Goal: Task Accomplishment & Management: Complete application form

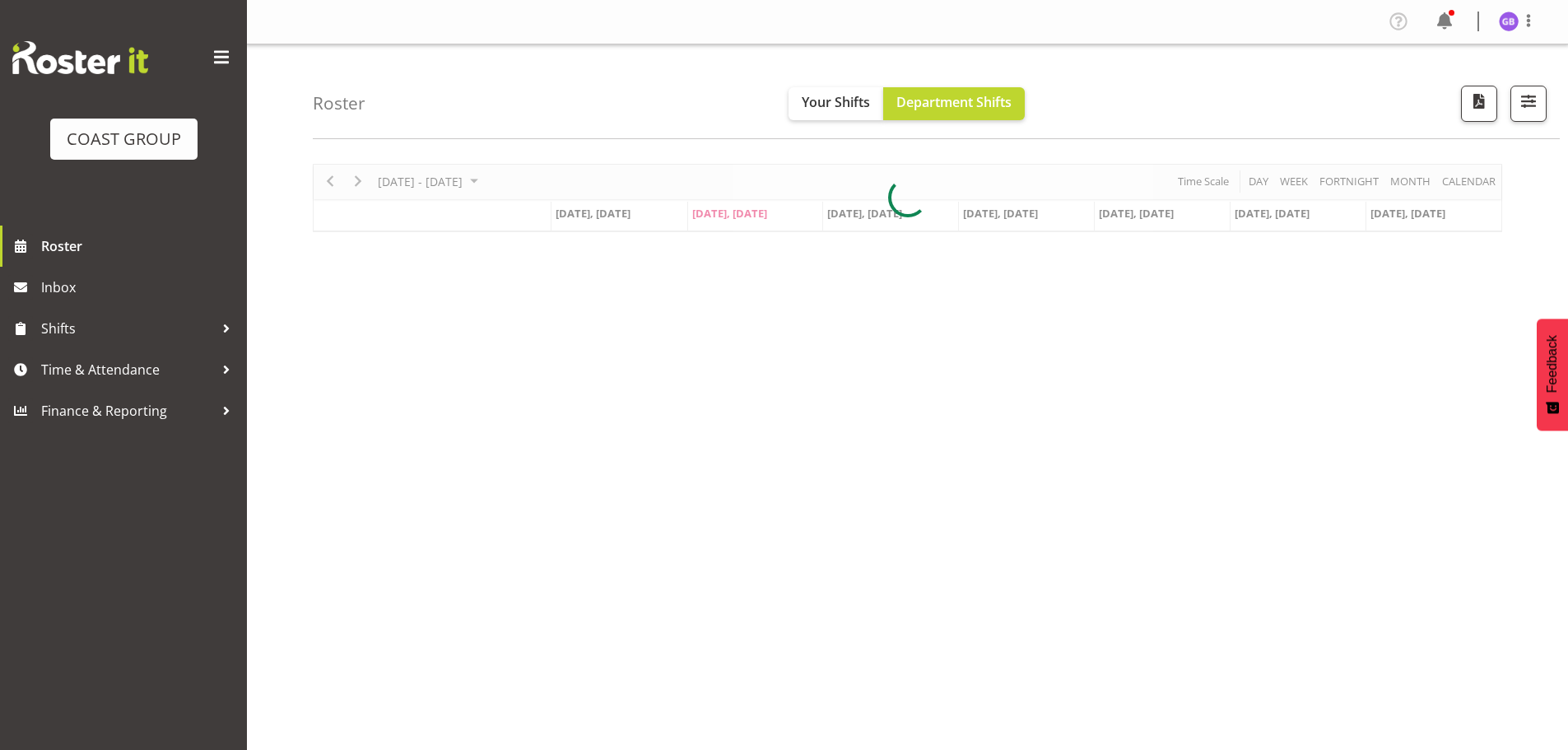
click at [140, 365] on span "Time & Attendance" at bounding box center [127, 369] width 173 height 24
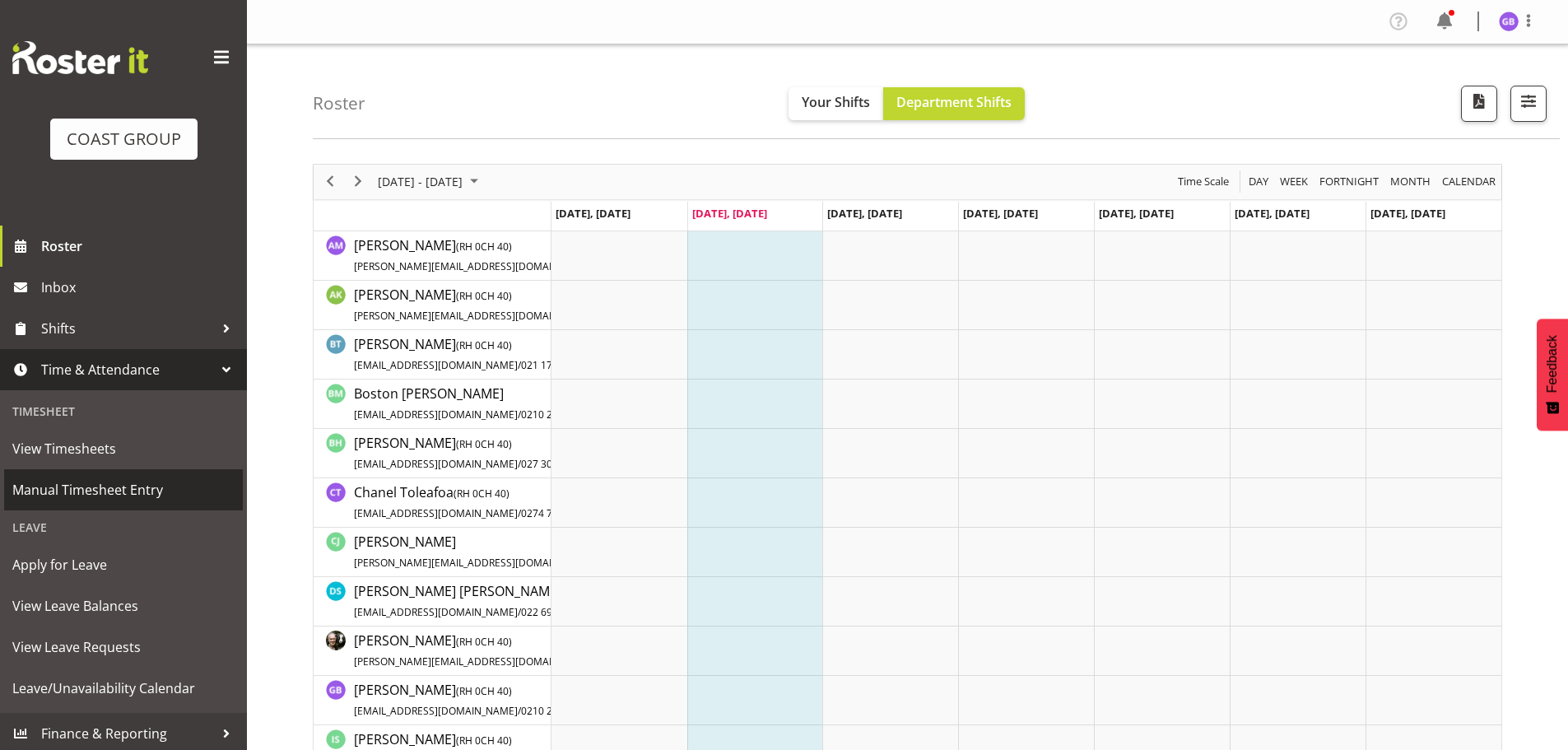
click at [147, 488] on span "Manual Timesheet Entry" at bounding box center [123, 490] width 222 height 24
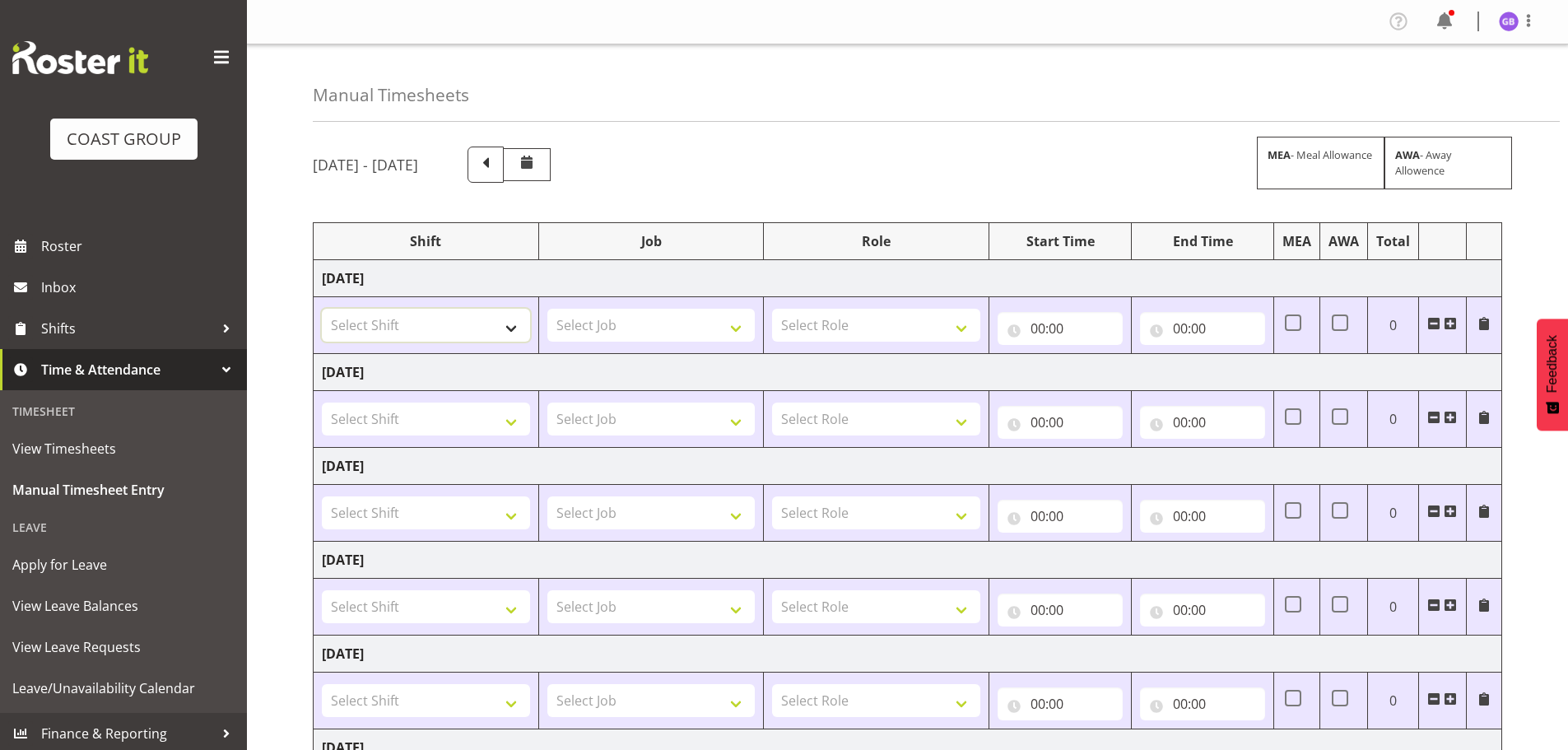
click at [426, 323] on select "Select Shift AKL SIGN ADMIN1 (LEAVE ALONE, DONT MAKE INACTIVE) CD AKL city CD T…" at bounding box center [426, 326] width 208 height 33
select select "1471"
click at [835, 161] on div "August 13th - August 19th 2025 MEA - Meal Allowance AWA - Away Allowence" at bounding box center [907, 165] width 1189 height 36
click at [428, 417] on select "Select Shift AKL SIGN ADMIN1 (LEAVE ALONE, DONT MAKE INACTIVE) CD AKL city CD T…" at bounding box center [426, 419] width 208 height 33
select select "1522"
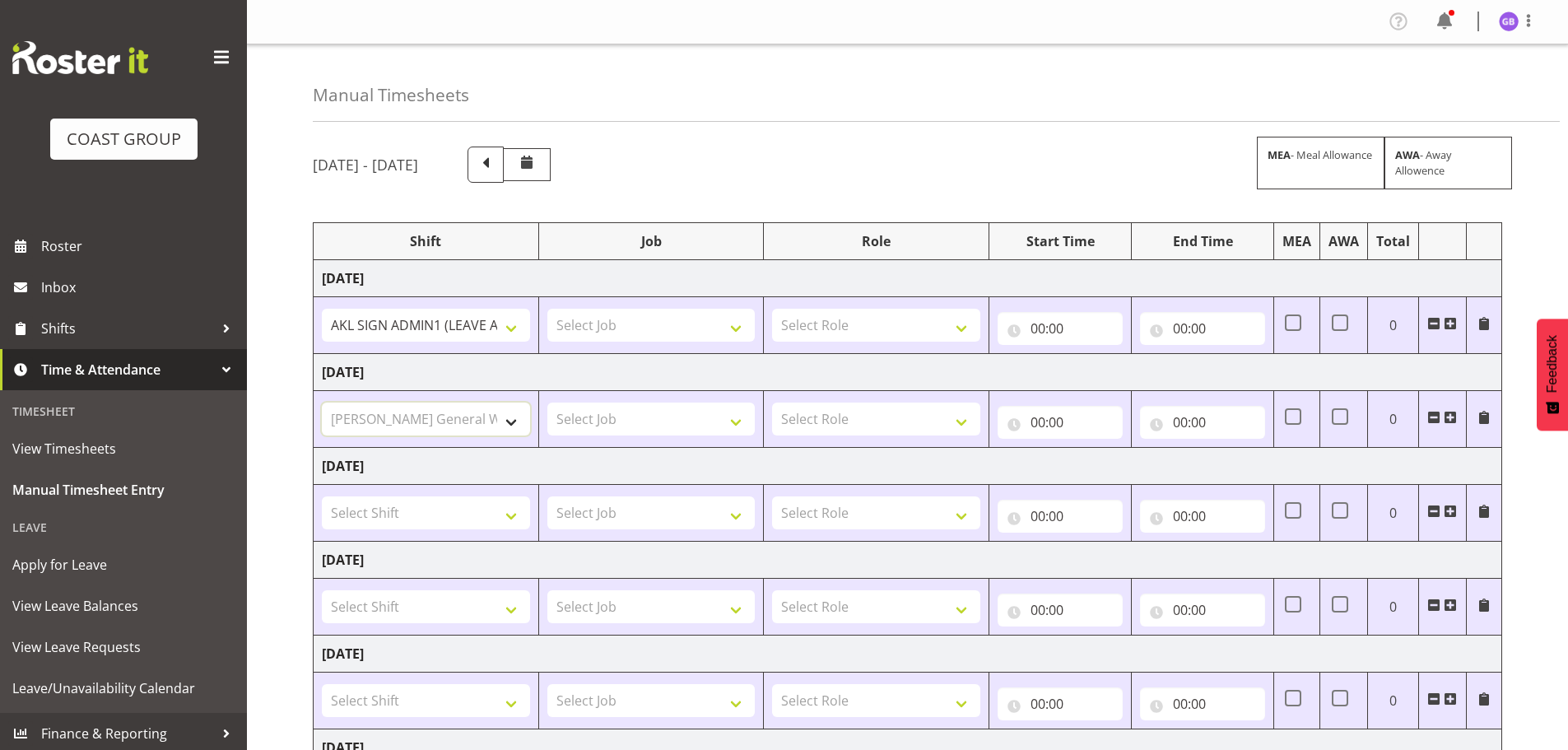
click at [322, 403] on select "Select Shift AKL SIGN ADMIN1 (LEAVE ALONE, DONT MAKE INACTIVE) CD AKL city CD T…" at bounding box center [426, 419] width 208 height 33
click at [443, 323] on select "AKL SIGN ADMIN1 (LEAVE ALONE, DONT MAKE INACTIVE) CD AKL city CD Tauranga Cool …" at bounding box center [426, 326] width 208 height 33
select select "1525"
click at [322, 309] on select "AKL SIGN ADMIN1 (LEAVE ALONE, DONT MAKE INACTIVE) CD AKL city CD Tauranga Cool …" at bounding box center [426, 326] width 208 height 33
click at [398, 424] on select "AKL SIGN ADMIN1 (LEAVE ALONE, DONT MAKE INACTIVE) CD AKL city CD Tauranga Cool …" at bounding box center [426, 419] width 208 height 33
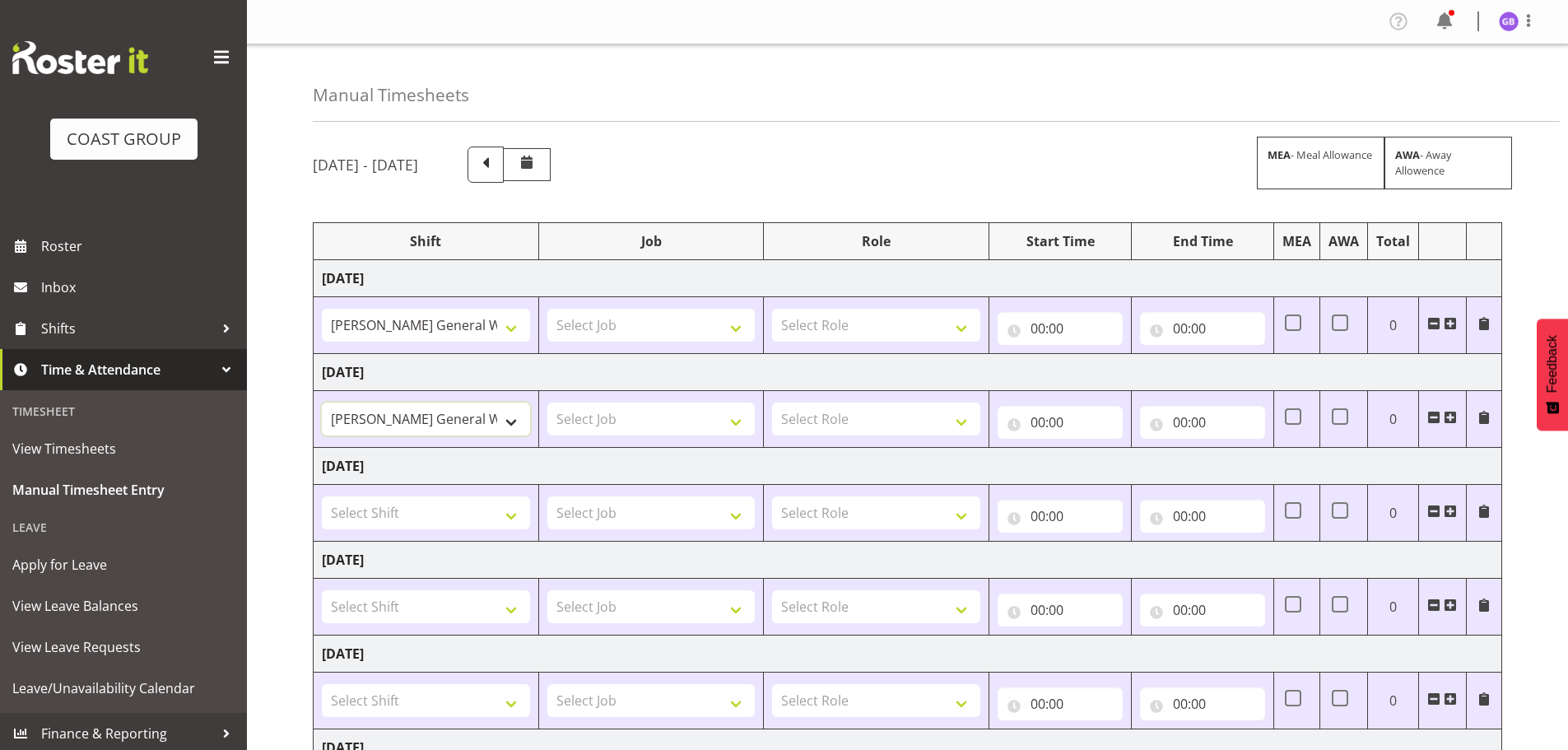
select select "1528"
click at [322, 403] on select "AKL SIGN ADMIN1 (LEAVE ALONE, DONT MAKE INACTIVE) CD AKL city CD Tauranga Cool …" at bounding box center [426, 419] width 208 height 33
click at [402, 509] on select "Select Shift AKL SIGN ADMIN1 (LEAVE ALONE, DONT MAKE INACTIVE) CD AKL city CD T…" at bounding box center [426, 513] width 208 height 33
select select "1528"
click at [322, 497] on select "Select Shift AKL SIGN ADMIN1 (LEAVE ALONE, DONT MAKE INACTIVE) CD AKL city CD T…" at bounding box center [426, 513] width 208 height 33
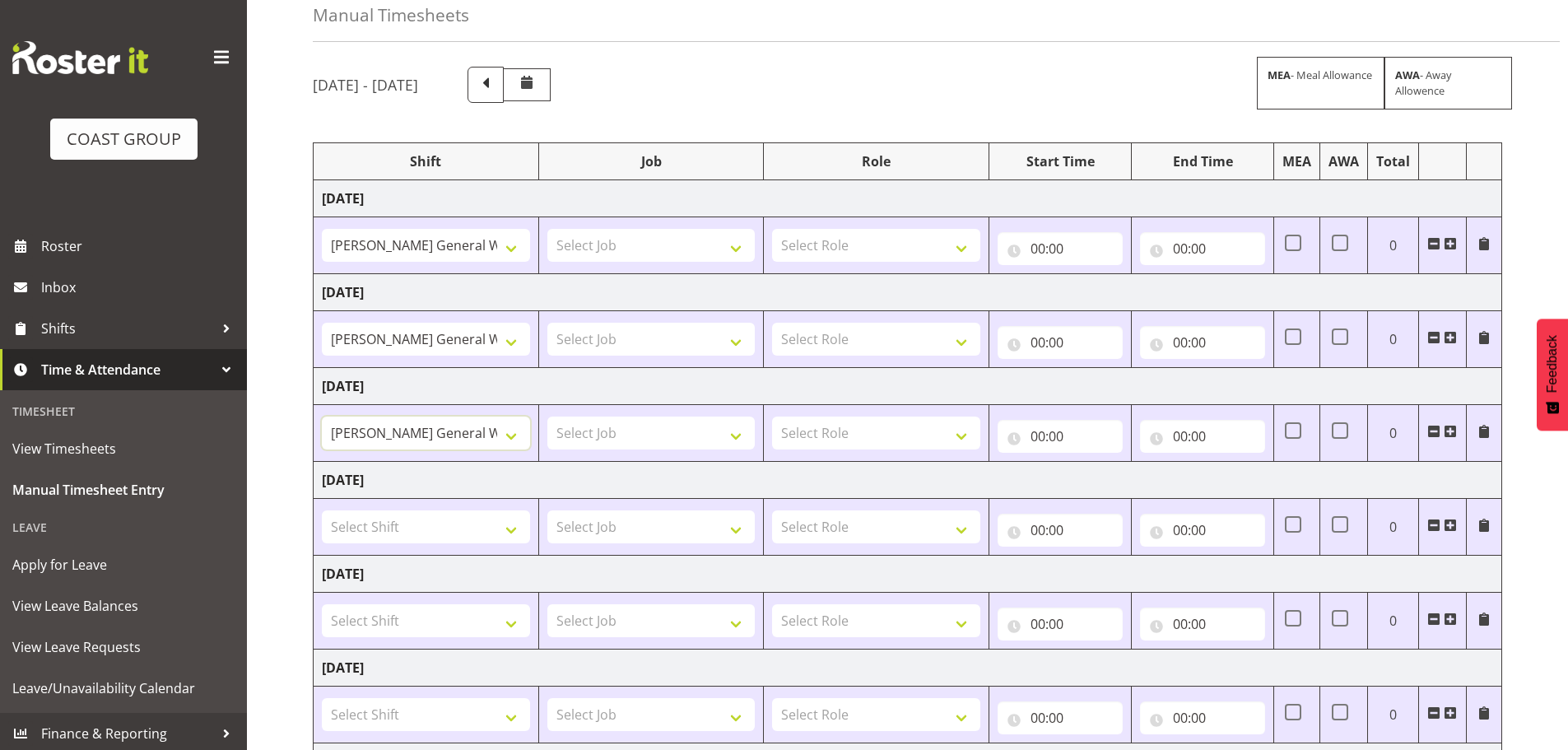
scroll to position [247, 0]
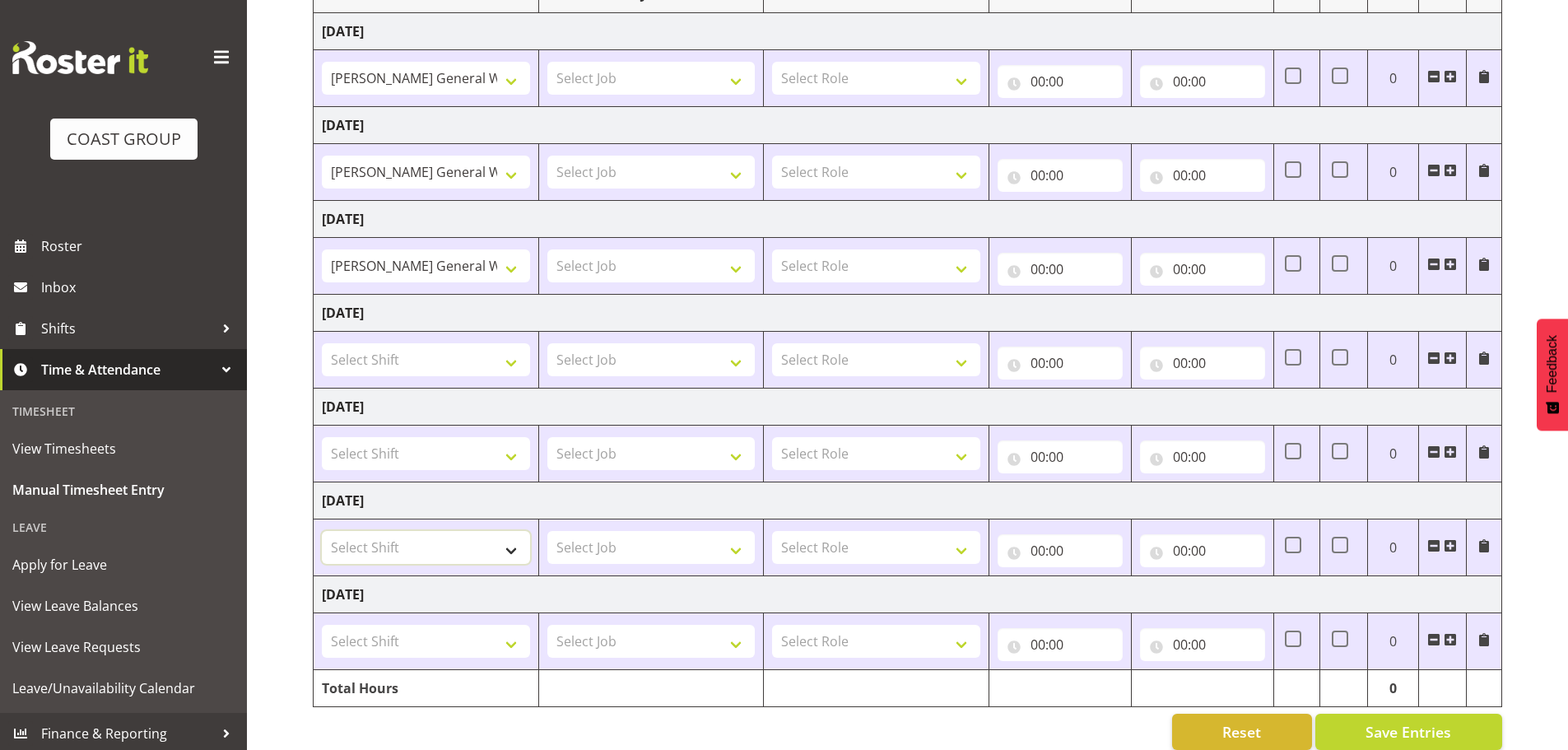
click at [366, 547] on select "Select Shift AKL SIGN ADMIN1 (LEAVE ALONE, DONT MAKE INACTIVE) CD AKL city CD T…" at bounding box center [426, 548] width 208 height 33
select select "1528"
click at [322, 531] on select "Select Shift AKL SIGN ADMIN1 (LEAVE ALONE, DONT MAKE INACTIVE) CD AKL city CD T…" at bounding box center [426, 548] width 208 height 33
click at [372, 642] on select "Select Shift AKL SIGN ADMIN1 (LEAVE ALONE, DONT MAKE INACTIVE) CD AKL city CD T…" at bounding box center [426, 641] width 208 height 33
select select "1528"
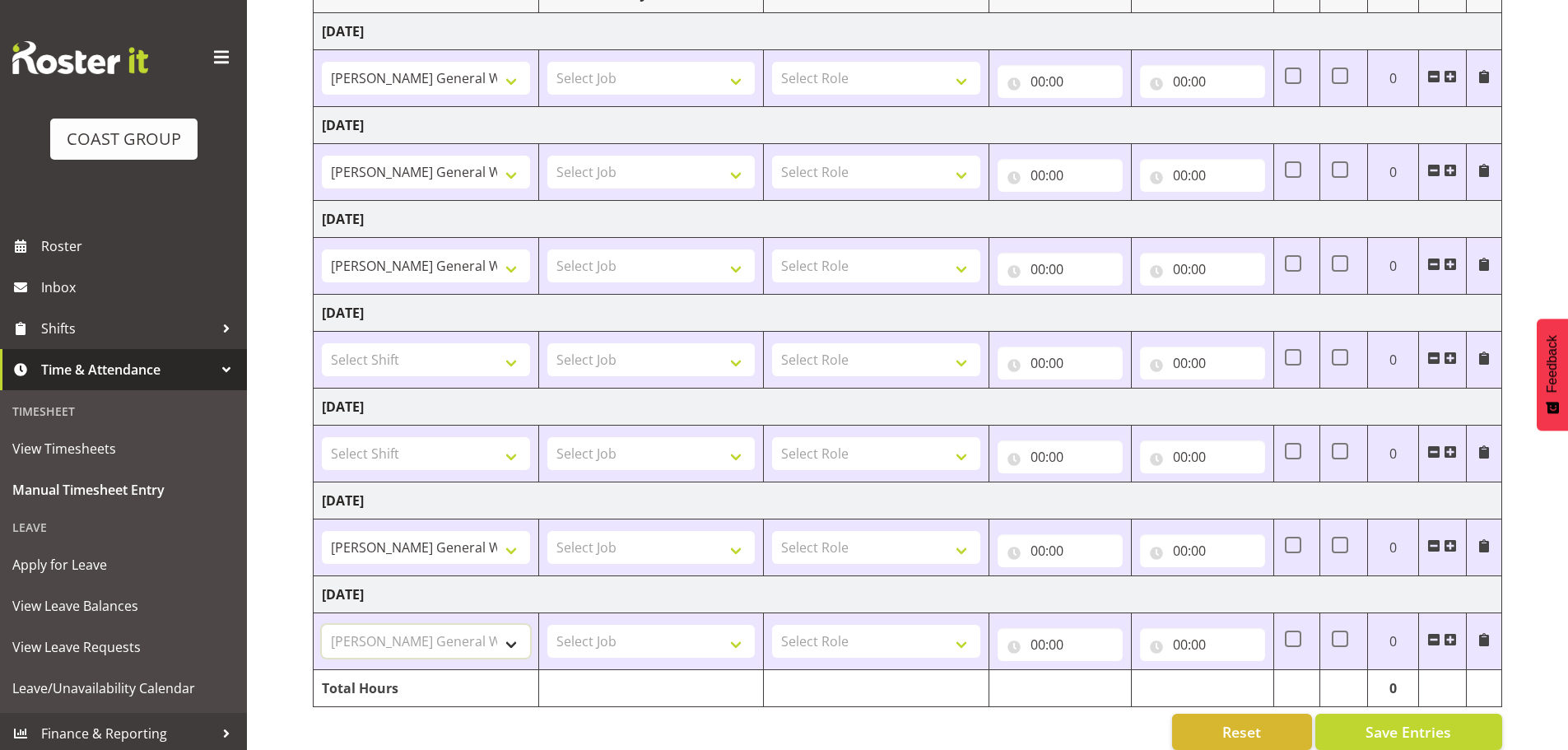
click at [322, 625] on select "Select Shift AKL SIGN ADMIN1 (LEAVE ALONE, DONT MAKE INACTIVE) CD AKL city CD T…" at bounding box center [426, 641] width 208 height 33
click at [601, 75] on select "Select Job 1 Carlton Events 1 Carlton Hamilton 1 Carlton Wellington 1 EHS WAREH…" at bounding box center [652, 78] width 208 height 33
select select "10353"
click at [547, 62] on select "Select Job 1 Carlton Events 1 Carlton Hamilton 1 Carlton Wellington 1 EHS WAREH…" at bounding box center [652, 78] width 208 height 33
click at [618, 641] on select "Select Job 1 Carlton Events 1 Carlton Hamilton 1 Carlton Wellington 1 EHS WAREH…" at bounding box center [652, 641] width 208 height 33
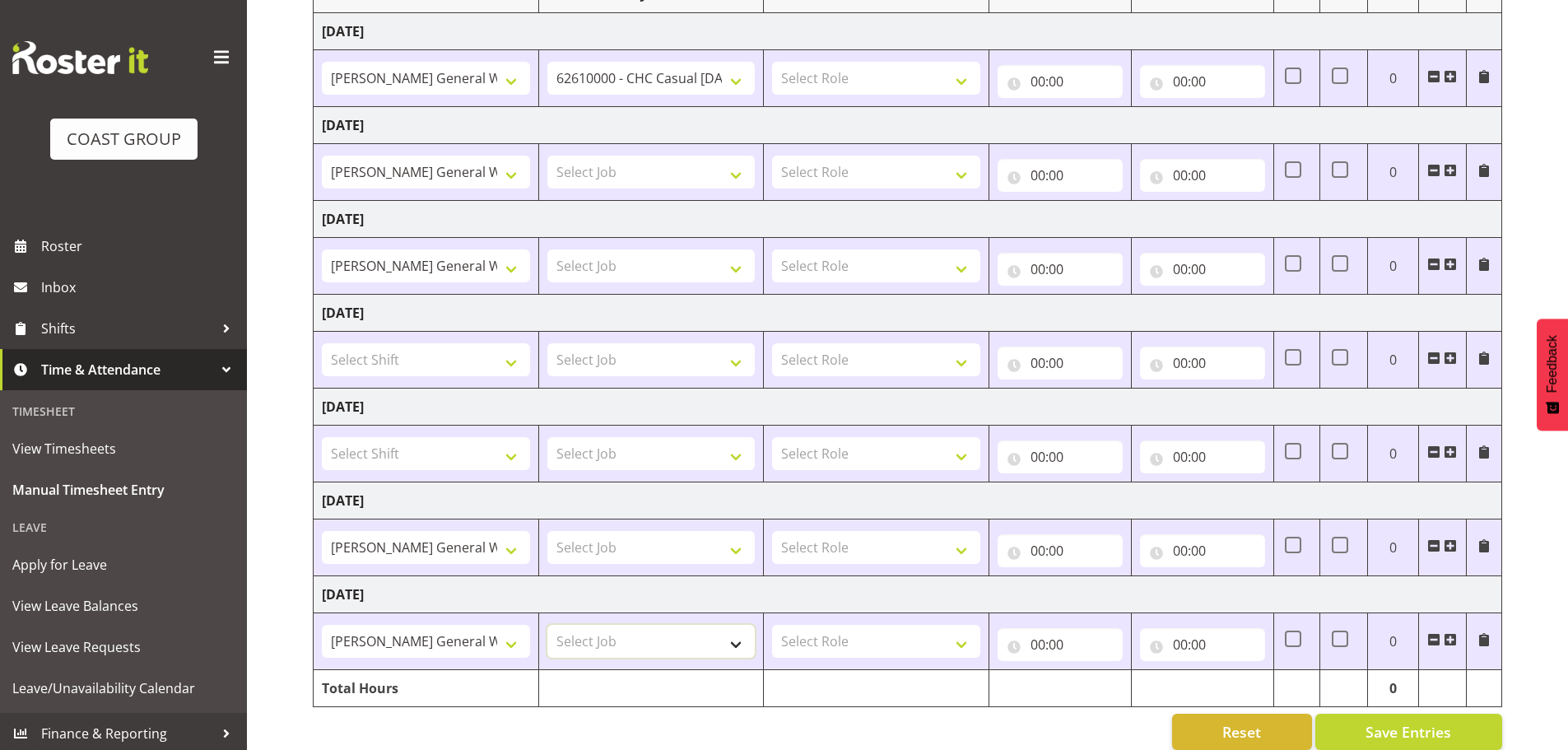
select select "610"
click at [547, 625] on select "Select Job 1 Carlton Events 1 Carlton Hamilton 1 Carlton Wellington 1 EHS WAREH…" at bounding box center [652, 641] width 208 height 33
click at [626, 558] on select "Select Job 1 Carlton Events 1 Carlton Hamilton 1 Carlton Wellington 1 EHS WAREH…" at bounding box center [652, 548] width 208 height 33
select select "610"
click at [547, 531] on select "Select Job 1 Carlton Events 1 Carlton Hamilton 1 Carlton Wellington 1 EHS WAREH…" at bounding box center [652, 548] width 208 height 33
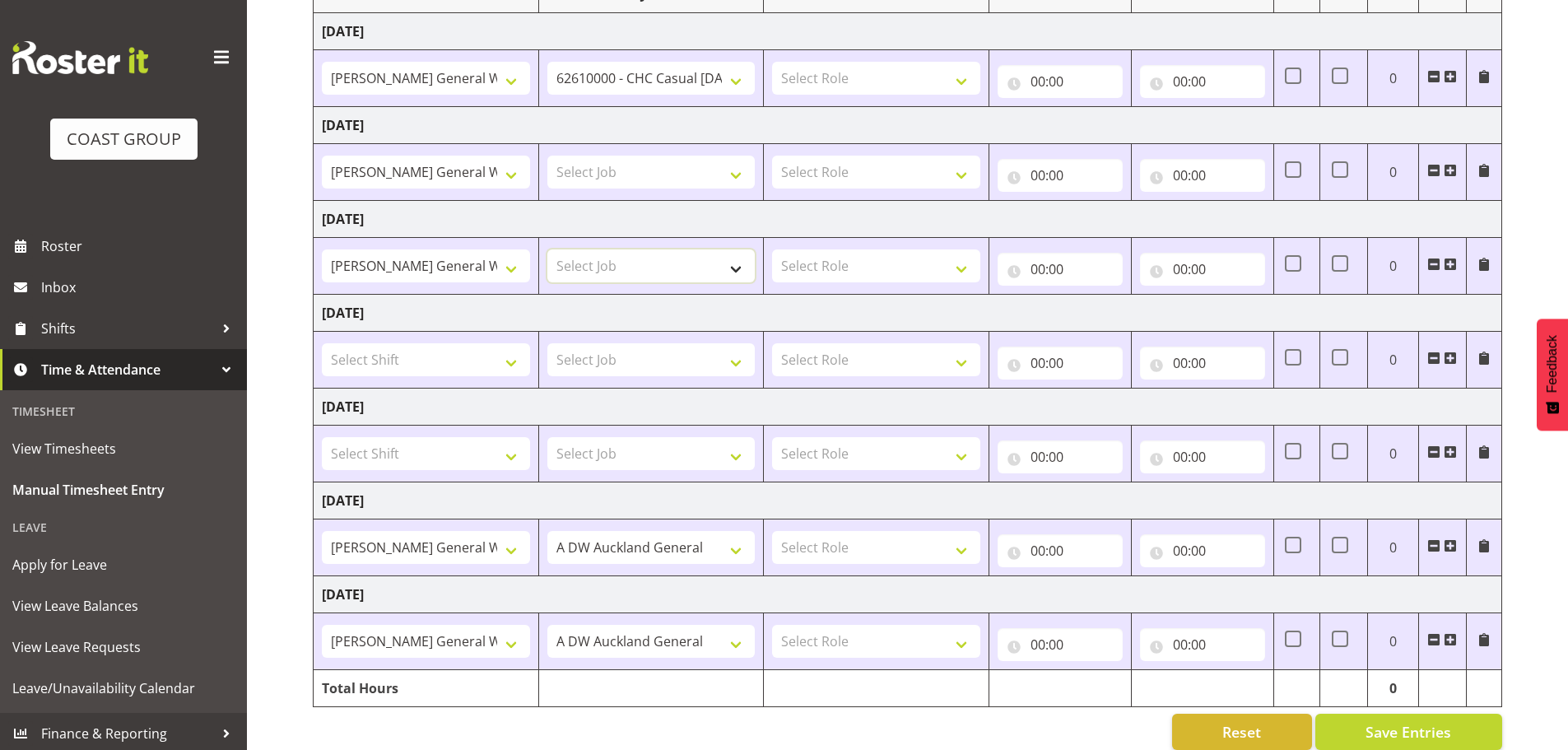
click at [589, 266] on select "Select Job 1 Carlton Events 1 Carlton Hamilton 1 Carlton Wellington 1 EHS WAREH…" at bounding box center [652, 266] width 208 height 33
select select "610"
click at [547, 249] on select "Select Job 1 Carlton Events 1 Carlton Hamilton 1 Carlton Wellington 1 EHS WAREH…" at bounding box center [652, 266] width 208 height 33
click at [587, 166] on select "Select Job 1 Carlton Events 1 Carlton Hamilton 1 Carlton Wellington 1 EHS WAREH…" at bounding box center [652, 172] width 208 height 33
select select "610"
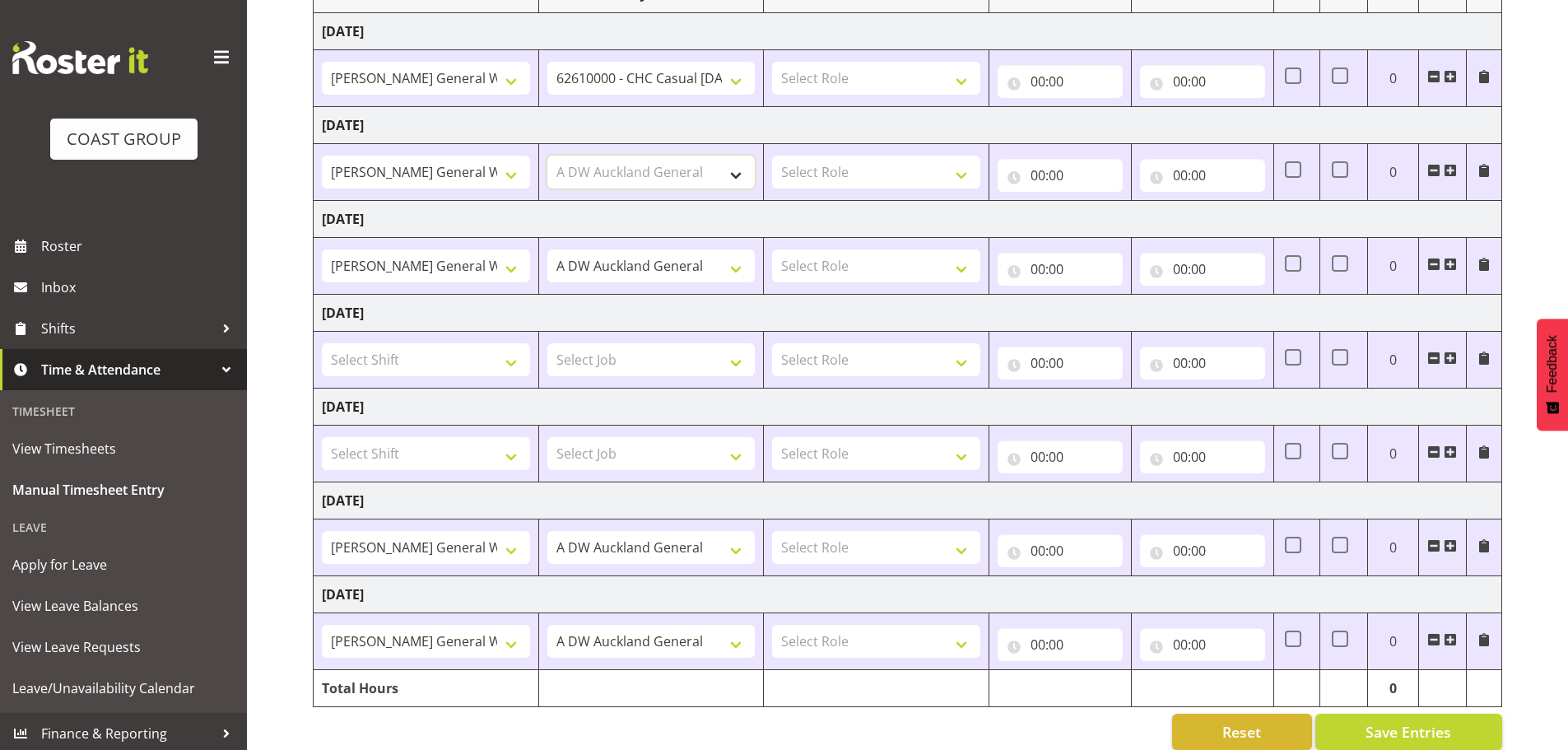
click at [547, 156] on select "Select Job 1 Carlton Events 1 Carlton Hamilton 1 Carlton Wellington 1 EHS WAREH…" at bounding box center [652, 172] width 208 height 33
click at [615, 74] on select "1 Carlton Events 1 Carlton Hamilton 1 Carlton Wellington 1 EHS WAREHOUSE/OFFICE…" at bounding box center [652, 78] width 208 height 33
select select "610"
click at [547, 62] on select "1 Carlton Events 1 Carlton Hamilton 1 Carlton Wellington 1 EHS WAREHOUSE/OFFICE…" at bounding box center [652, 78] width 208 height 33
click at [816, 81] on select "Select Role SIGN SHOP" at bounding box center [876, 78] width 208 height 33
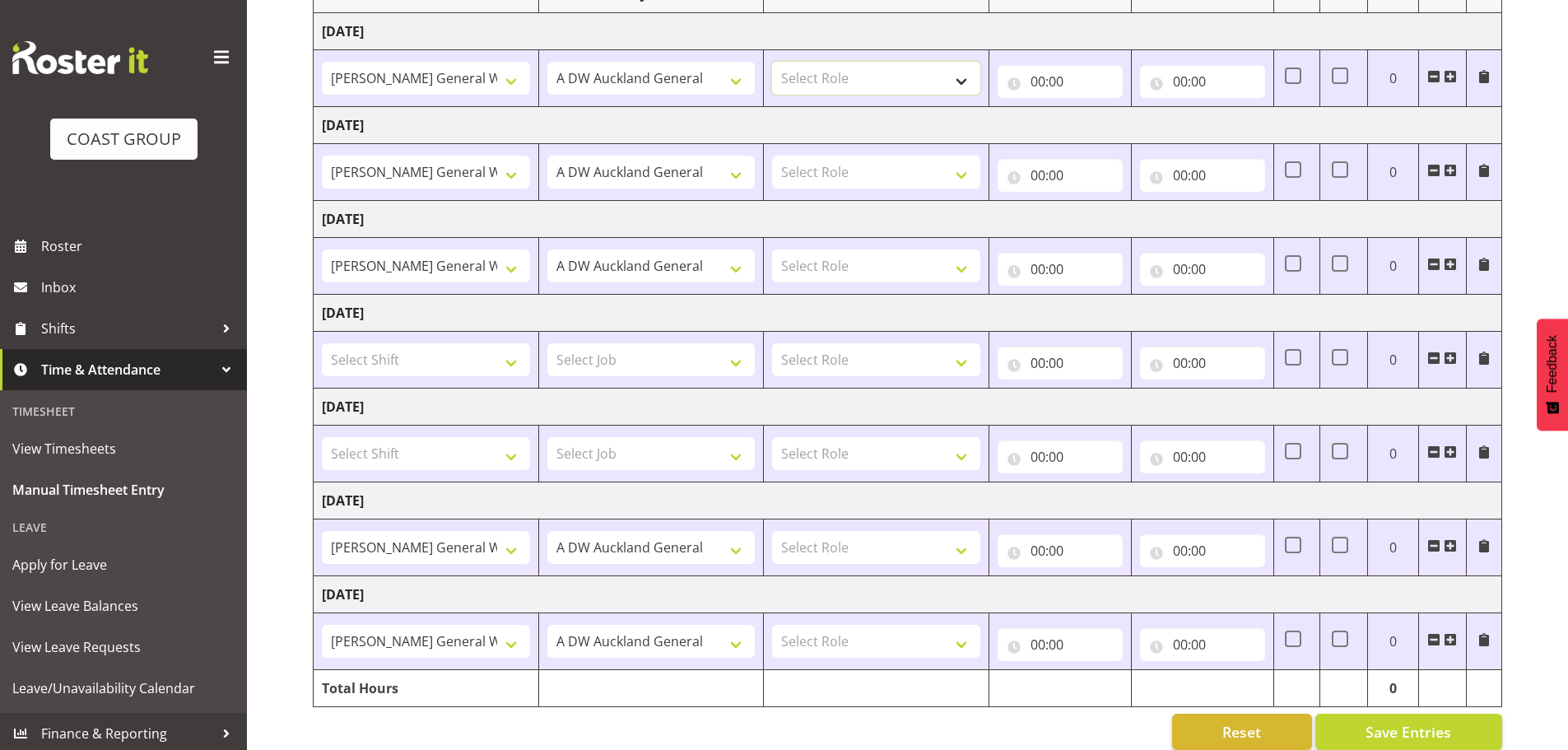
select select "541"
click at [772, 62] on select "Select Role SIGN SHOP" at bounding box center [876, 78] width 208 height 33
click at [825, 175] on select "Select Role SIGN SHOP" at bounding box center [876, 172] width 208 height 33
select select "541"
click at [772, 156] on select "Select Role SIGN SHOP" at bounding box center [876, 172] width 208 height 33
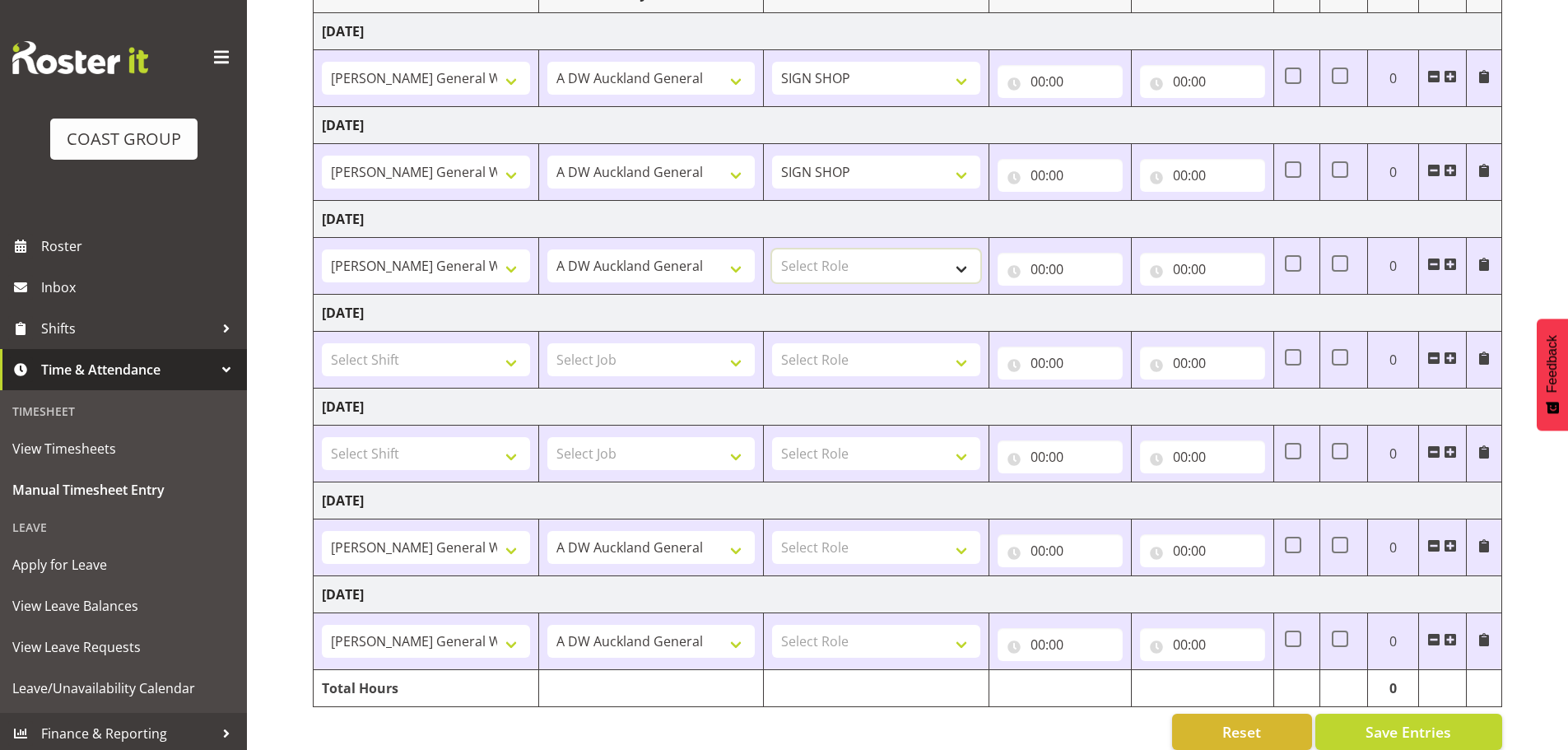
click at [822, 266] on select "Select Role SIGN SHOP" at bounding box center [876, 266] width 208 height 33
select select "541"
click at [772, 249] on select "Select Role SIGN SHOP" at bounding box center [876, 266] width 208 height 33
drag, startPoint x: 809, startPoint y: 551, endPoint x: 817, endPoint y: 562, distance: 13.6
click at [809, 551] on select "Select Role SIGN SHOP" at bounding box center [876, 548] width 208 height 33
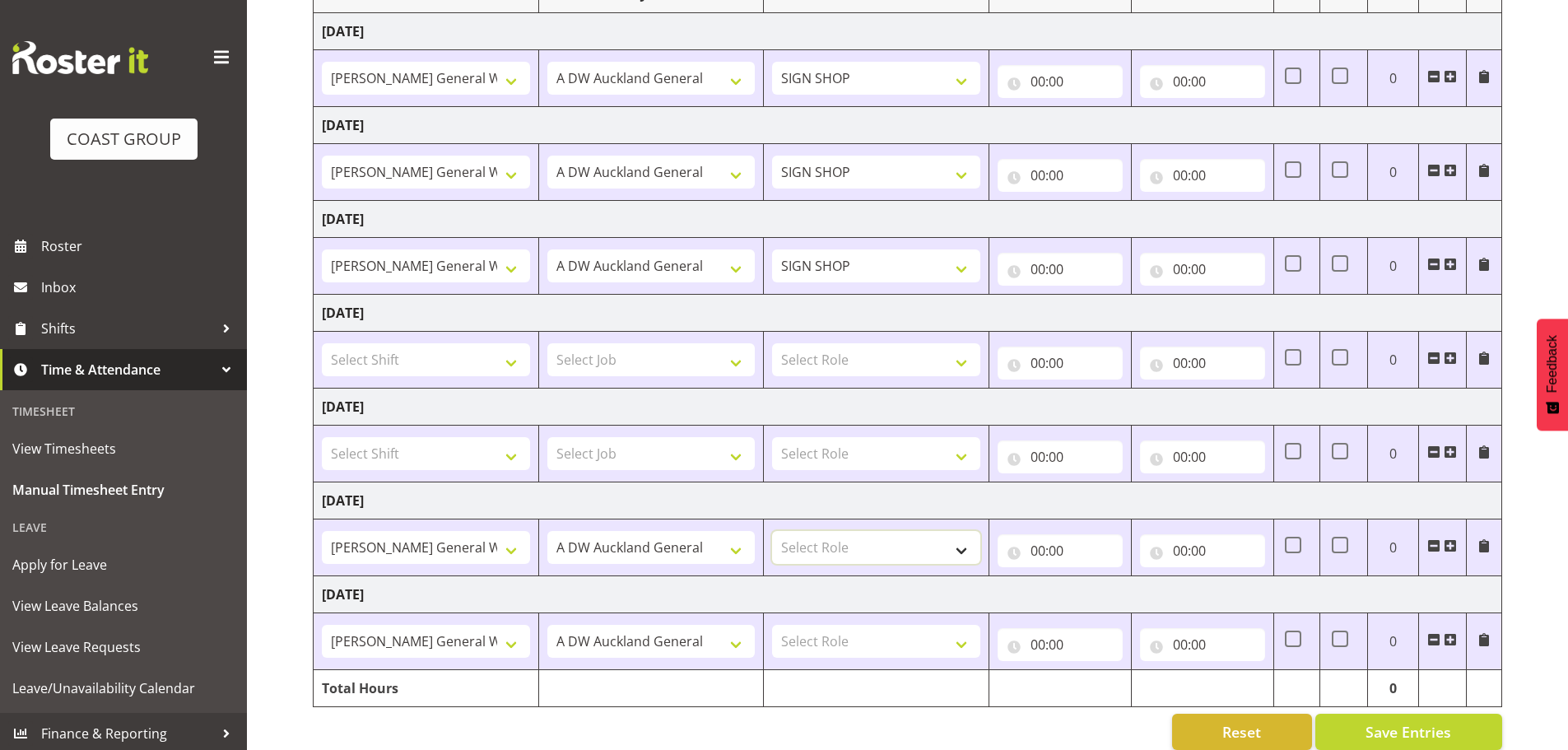
select select "541"
click at [772, 531] on select "Select Role SIGN SHOP" at bounding box center [876, 548] width 208 height 33
drag, startPoint x: 817, startPoint y: 638, endPoint x: 817, endPoint y: 649, distance: 11.0
click at [817, 638] on select "Select Role SIGN SHOP" at bounding box center [876, 641] width 208 height 33
select select "541"
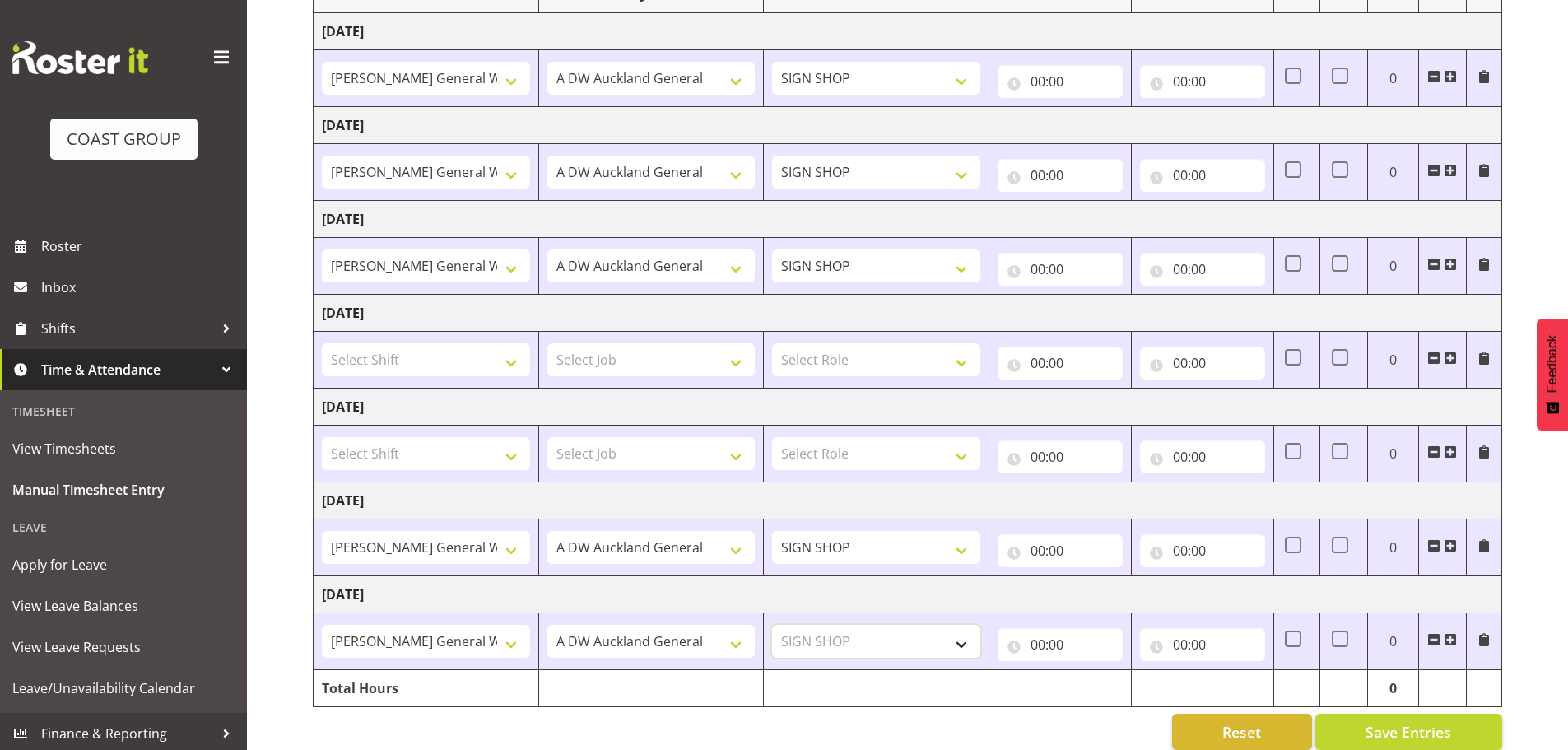
click at [772, 625] on select "Select Role SIGN SHOP" at bounding box center [876, 641] width 208 height 33
click at [1045, 79] on input "00:00" at bounding box center [1060, 82] width 125 height 33
click at [1105, 125] on select "00 01 02 03 04 05 06 07 08 09 10 11 12 13 14 15 16 17 18 19 20 21 22 23" at bounding box center [1109, 124] width 37 height 33
select select "8"
click at [1091, 108] on select "00 01 02 03 04 05 06 07 08 09 10 11 12 13 14 15 16 17 18 19 20 21 22 23" at bounding box center [1109, 124] width 37 height 33
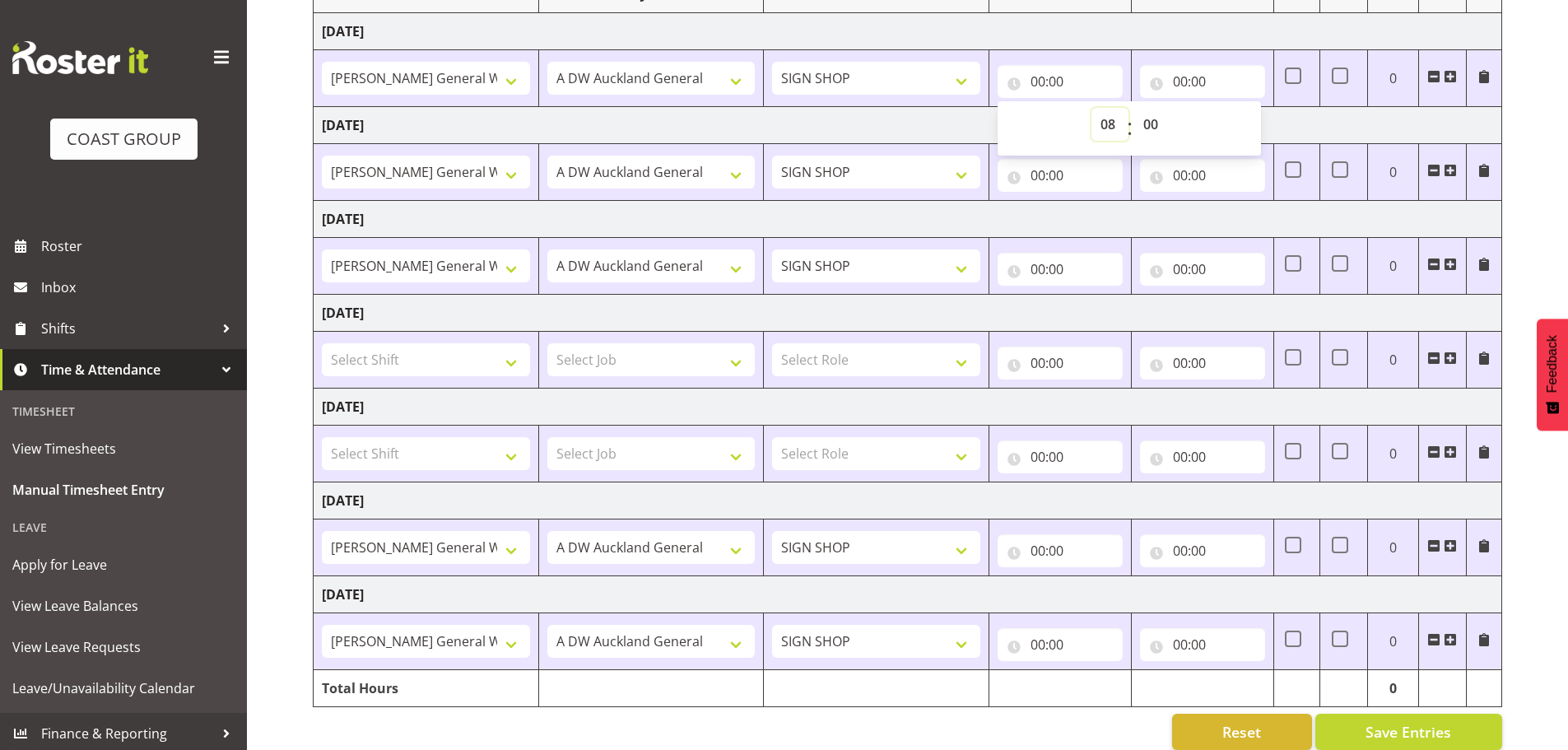
type input "08:00"
click at [1033, 173] on input "00:00" at bounding box center [1060, 175] width 125 height 33
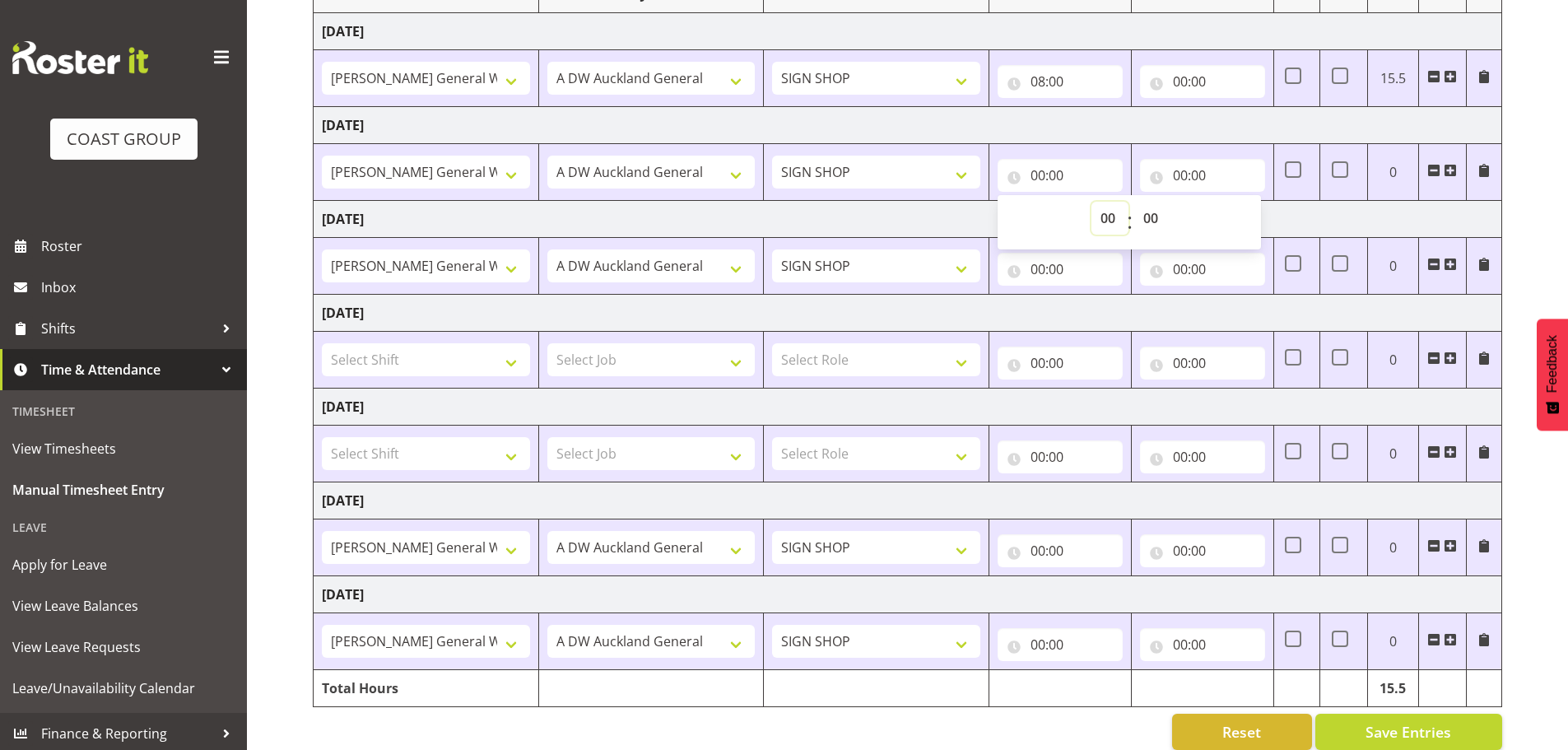
click at [1100, 213] on select "00 01 02 03 04 05 06 07 08 09 10 11 12 13 14 15 16 17 18 19 20 21 22 23" at bounding box center [1109, 219] width 37 height 33
select select "8"
click at [1091, 202] on select "00 01 02 03 04 05 06 07 08 09 10 11 12 13 14 15 16 17 18 19 20 21 22 23" at bounding box center [1109, 219] width 37 height 33
type input "08:00"
click at [1031, 268] on input "00:00" at bounding box center [1060, 269] width 125 height 33
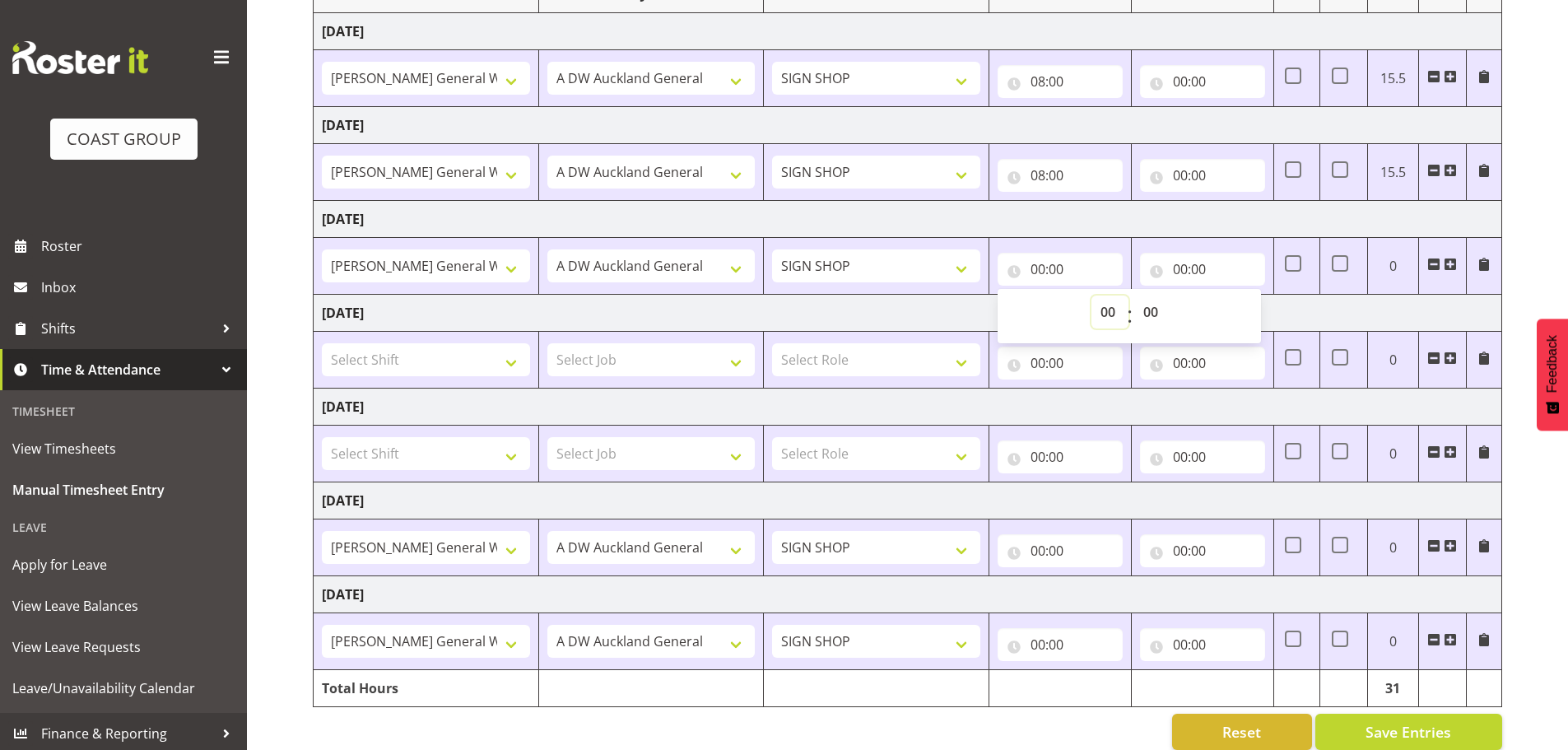
click at [1095, 315] on select "00 01 02 03 04 05 06 07 08 09 10 11 12 13 14 15 16 17 18 19 20 21 22 23" at bounding box center [1109, 312] width 37 height 33
select select "8"
click at [1091, 296] on select "00 01 02 03 04 05 06 07 08 09 10 11 12 13 14 15 16 17 18 19 20 21 22 23" at bounding box center [1109, 312] width 37 height 33
type input "08:00"
click at [1043, 645] on input "00:00" at bounding box center [1060, 645] width 125 height 33
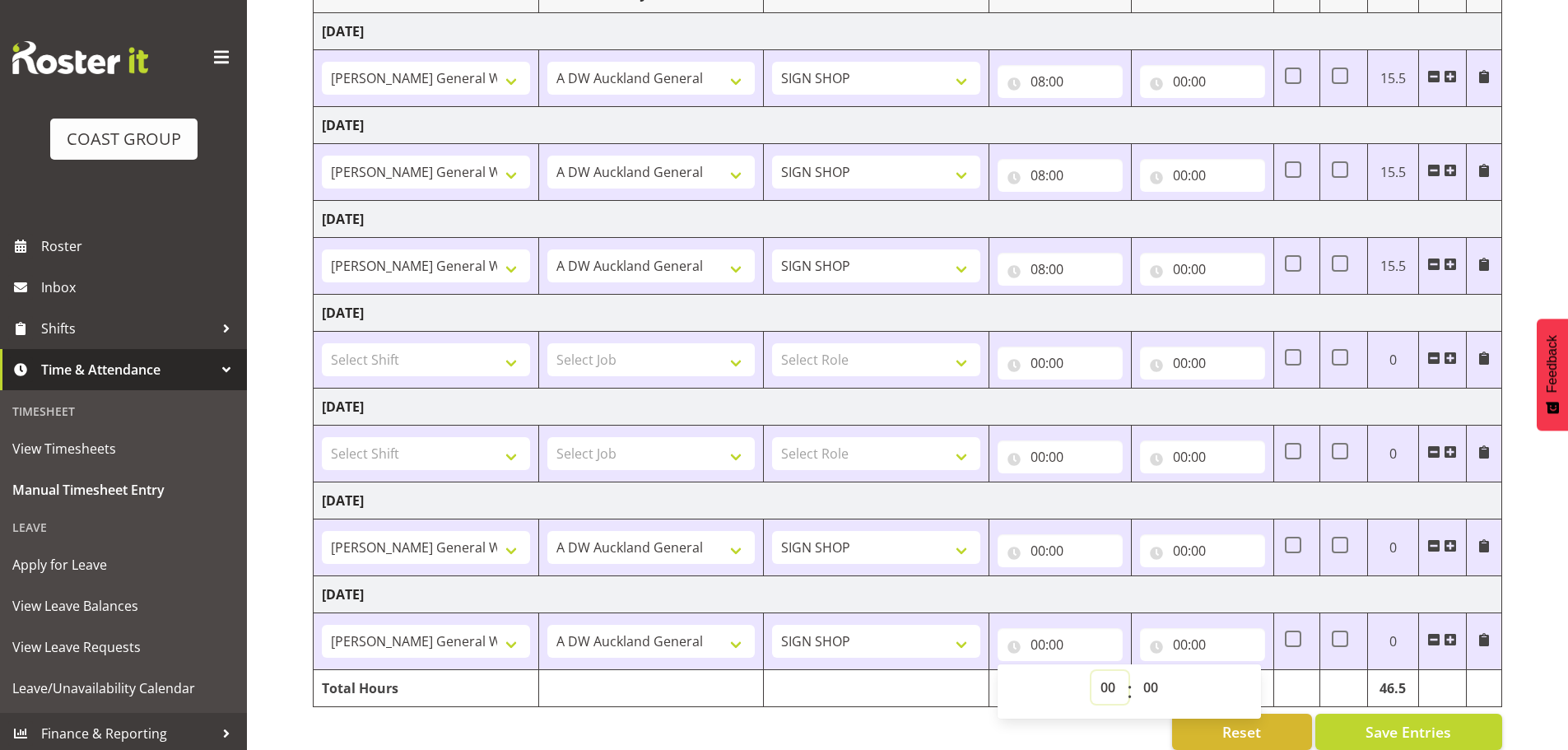
click at [1108, 680] on select "00 01 02 03 04 05 06 07 08 09 10 11 12 13 14 15 16 17 18 19 20 21 22 23" at bounding box center [1109, 687] width 37 height 33
select select "8"
click at [1091, 671] on select "00 01 02 03 04 05 06 07 08 09 10 11 12 13 14 15 16 17 18 19 20 21 22 23" at bounding box center [1109, 687] width 37 height 33
type input "08:00"
click at [1176, 88] on input "00:00" at bounding box center [1203, 82] width 125 height 33
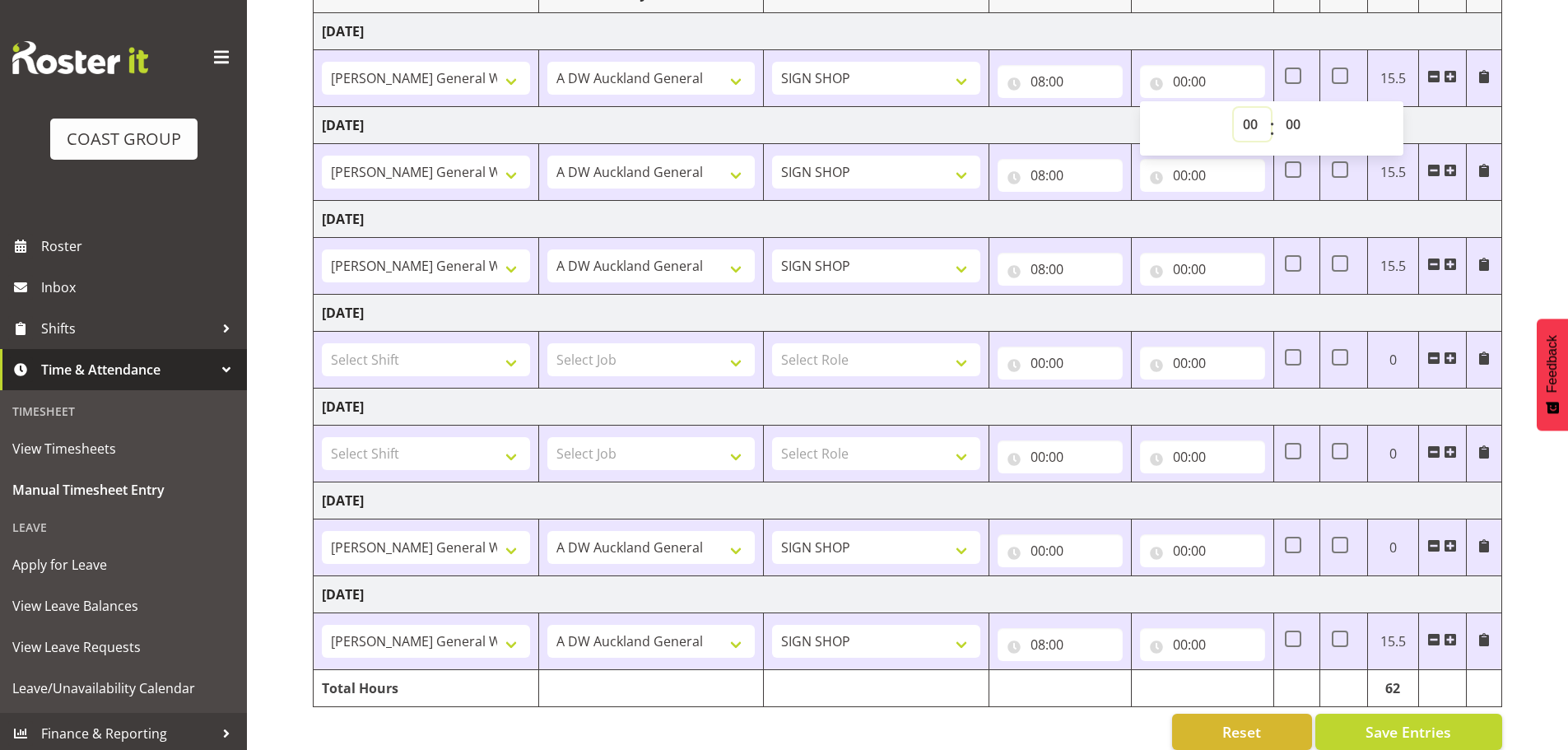
click at [1251, 130] on select "00 01 02 03 04 05 06 07 08 09 10 11 12 13 14 15 16 17 18 19 20 21 22 23" at bounding box center [1252, 124] width 37 height 33
select select "16"
click at [1234, 108] on select "00 01 02 03 04 05 06 07 08 09 10 11 12 13 14 15 16 17 18 19 20 21 22 23" at bounding box center [1252, 124] width 37 height 33
type input "16:00"
click at [1181, 174] on input "00:00" at bounding box center [1203, 175] width 125 height 33
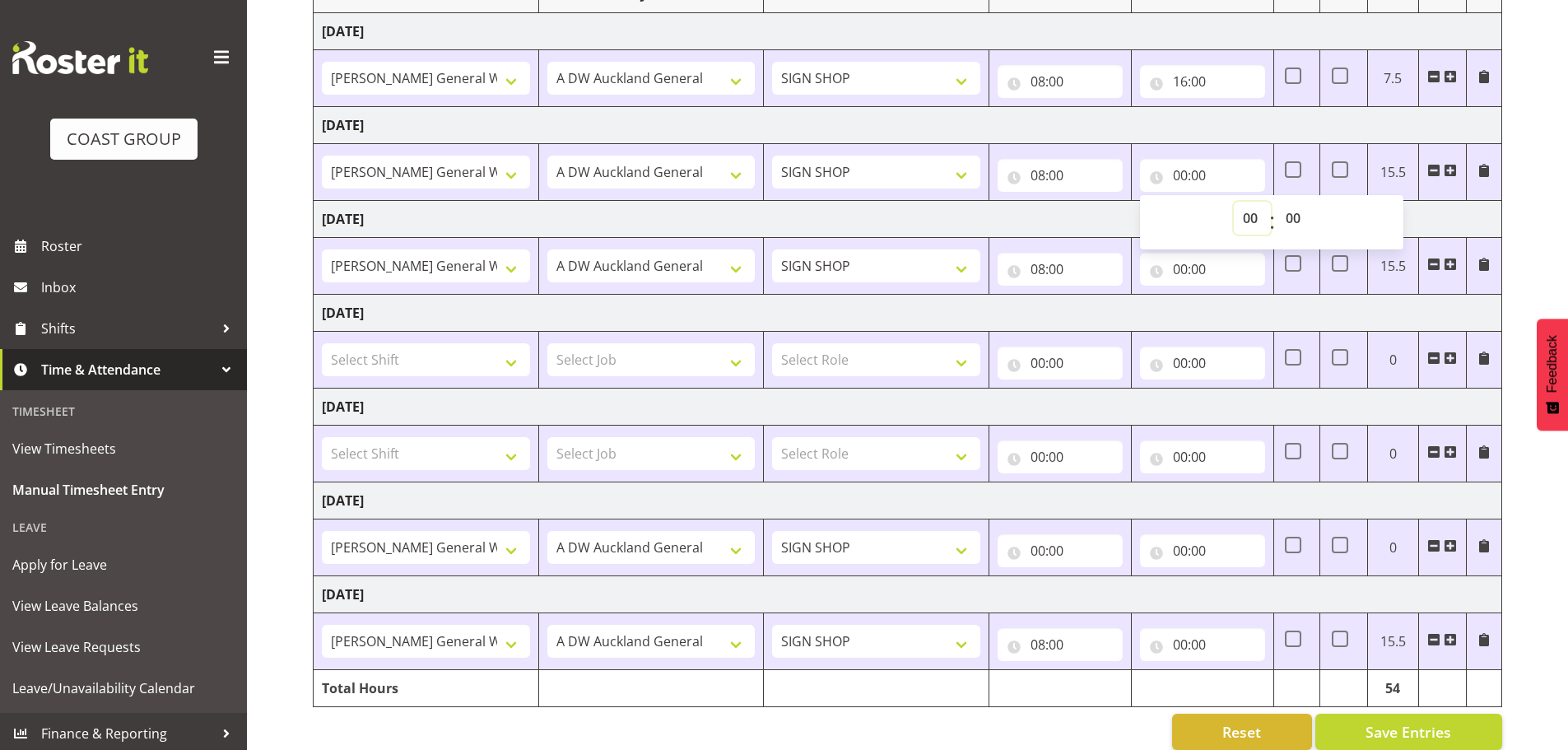
drag, startPoint x: 1253, startPoint y: 211, endPoint x: 1257, endPoint y: 226, distance: 15.5
click at [1253, 211] on select "00 01 02 03 04 05 06 07 08 09 10 11 12 13 14 15 16 17 18 19 20 21 22 23" at bounding box center [1252, 219] width 37 height 33
select select "16"
click at [1234, 202] on select "00 01 02 03 04 05 06 07 08 09 10 11 12 13 14 15 16 17 18 19 20 21 22 23" at bounding box center [1252, 219] width 37 height 33
type input "16:00"
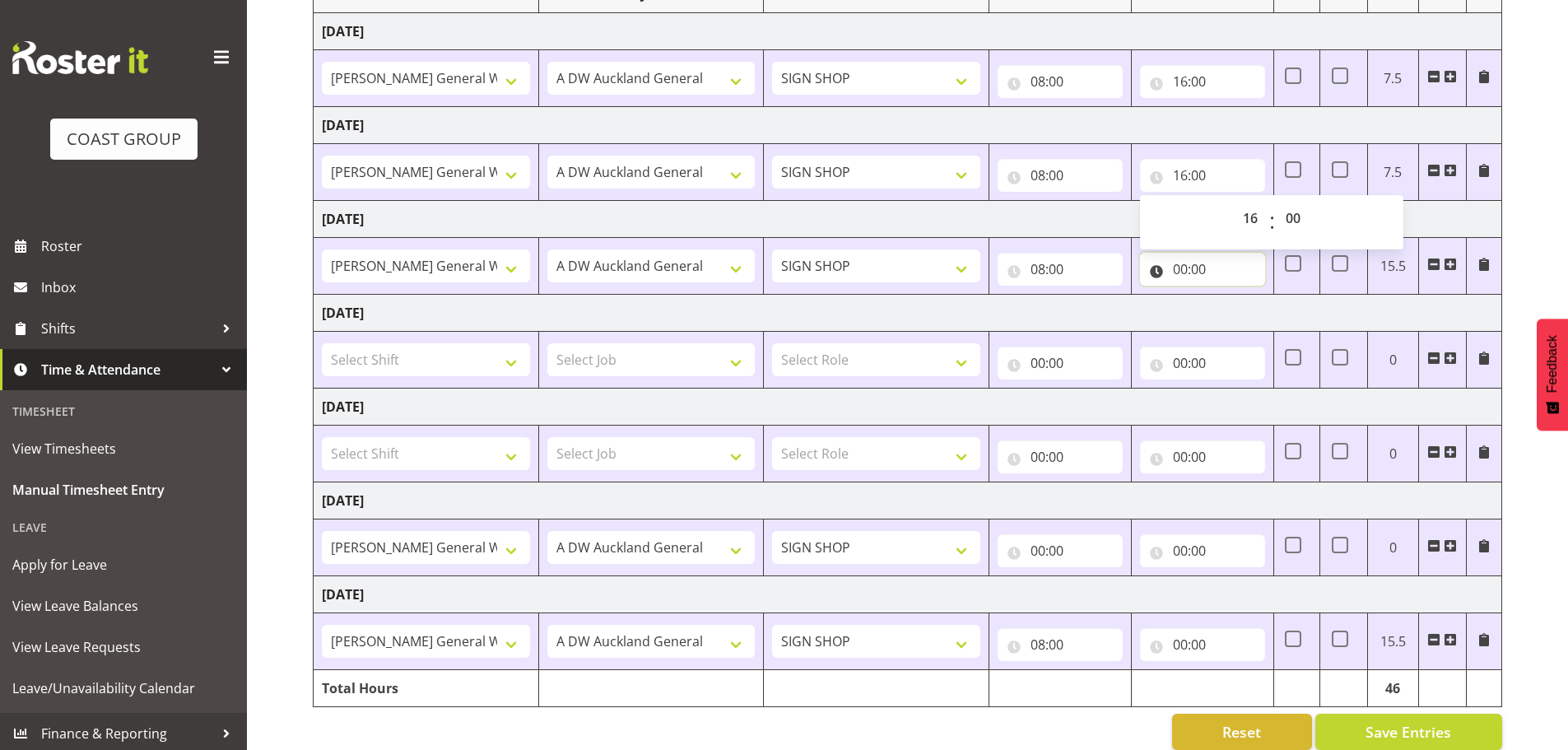
click at [1178, 268] on input "00:00" at bounding box center [1203, 269] width 125 height 33
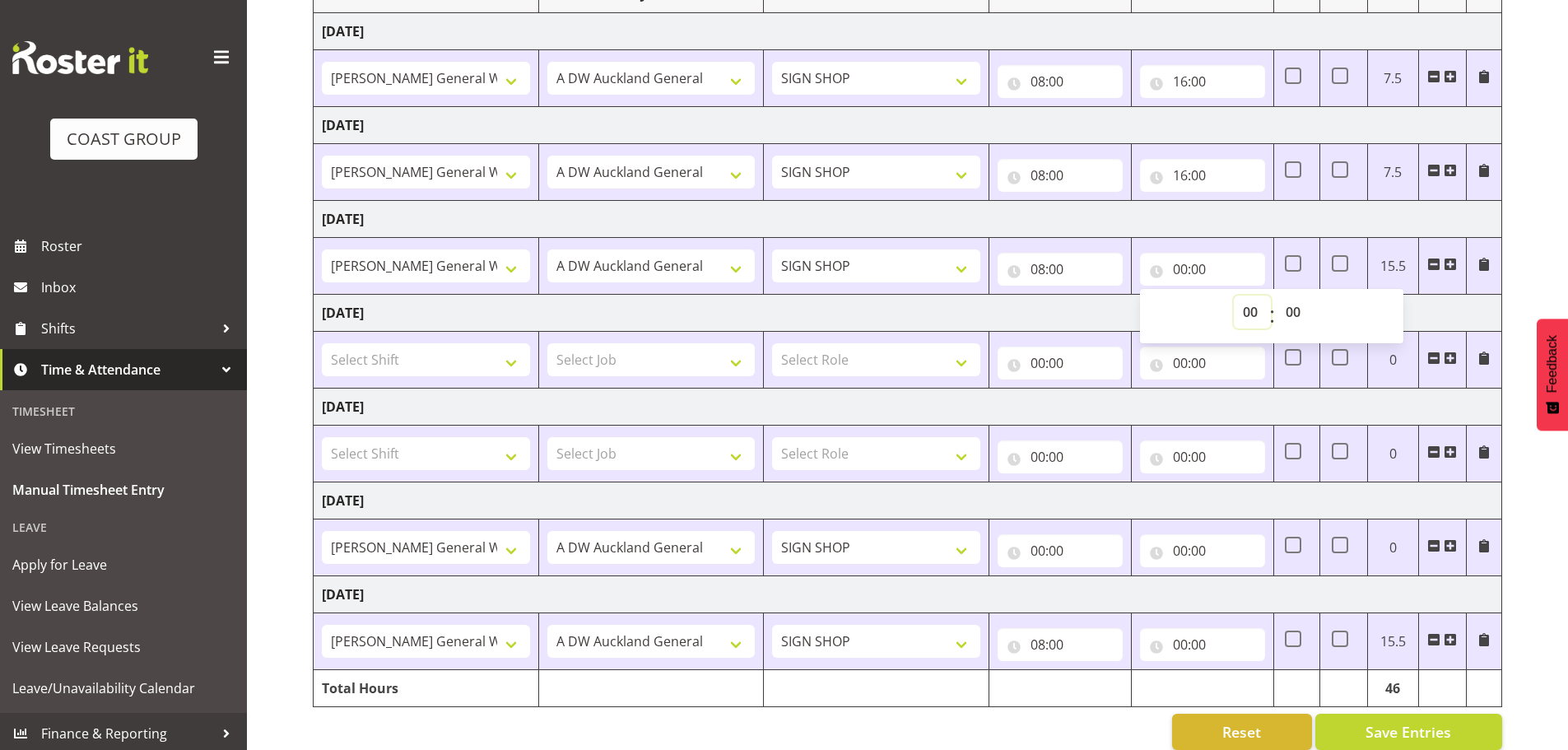
click at [1251, 312] on select "00 01 02 03 04 05 06 07 08 09 10 11 12 13 14 15 16 17 18 19 20 21 22 23" at bounding box center [1252, 312] width 37 height 33
select select "16"
click at [1234, 296] on select "00 01 02 03 04 05 06 07 08 09 10 11 12 13 14 15 16 17 18 19 20 21 22 23" at bounding box center [1252, 312] width 37 height 33
type input "16:00"
click at [1185, 648] on input "00:00" at bounding box center [1203, 645] width 125 height 33
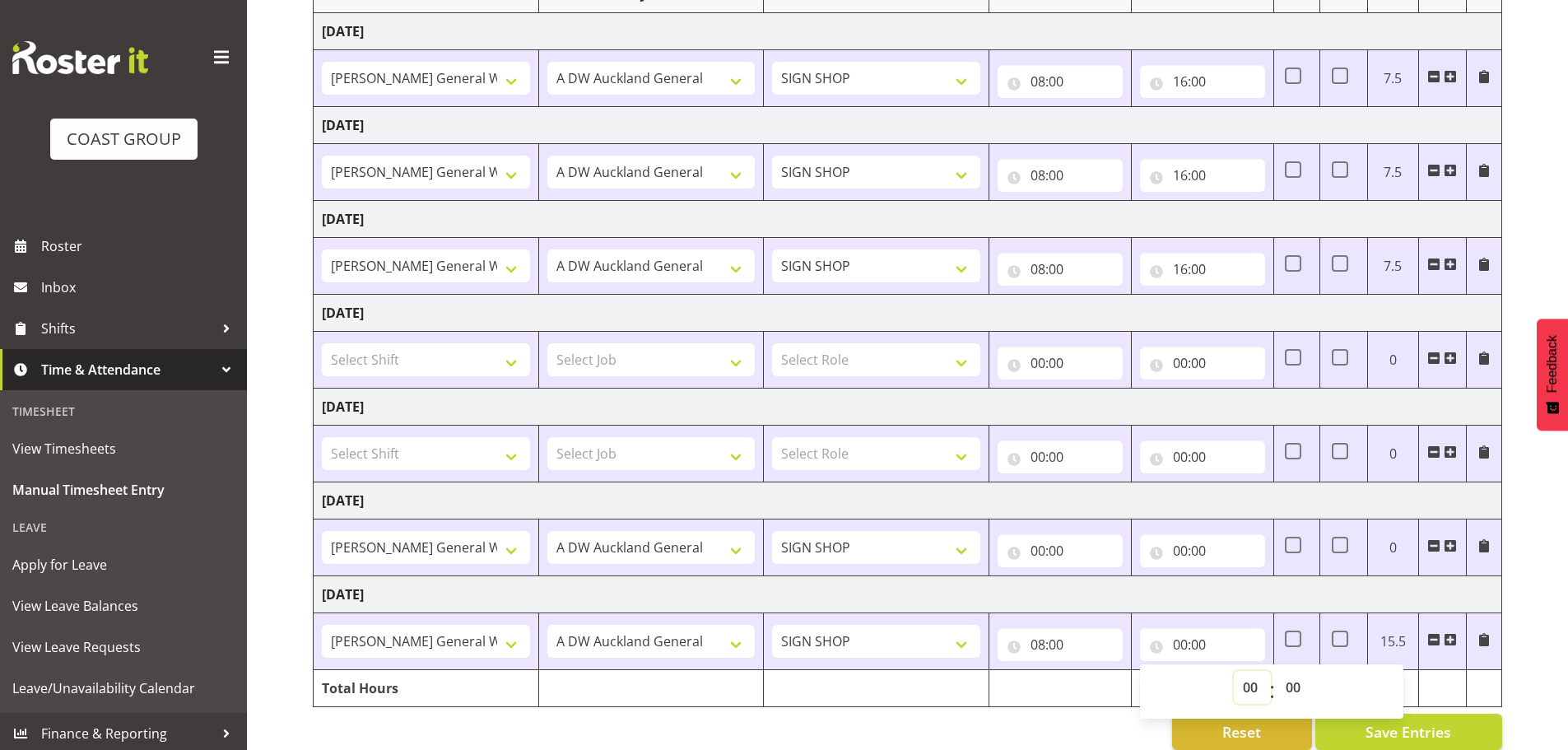
click at [1242, 686] on select "00 01 02 03 04 05 06 07 08 09 10 11 12 13 14 15 16 17 18 19 20 21 22 23" at bounding box center [1252, 687] width 37 height 33
select select "16"
click at [1234, 671] on select "00 01 02 03 04 05 06 07 08 09 10 11 12 13 14 15 16 17 18 19 20 21 22 23" at bounding box center [1252, 687] width 37 height 33
type input "16:00"
click at [1198, 79] on input "16:00" at bounding box center [1203, 82] width 125 height 33
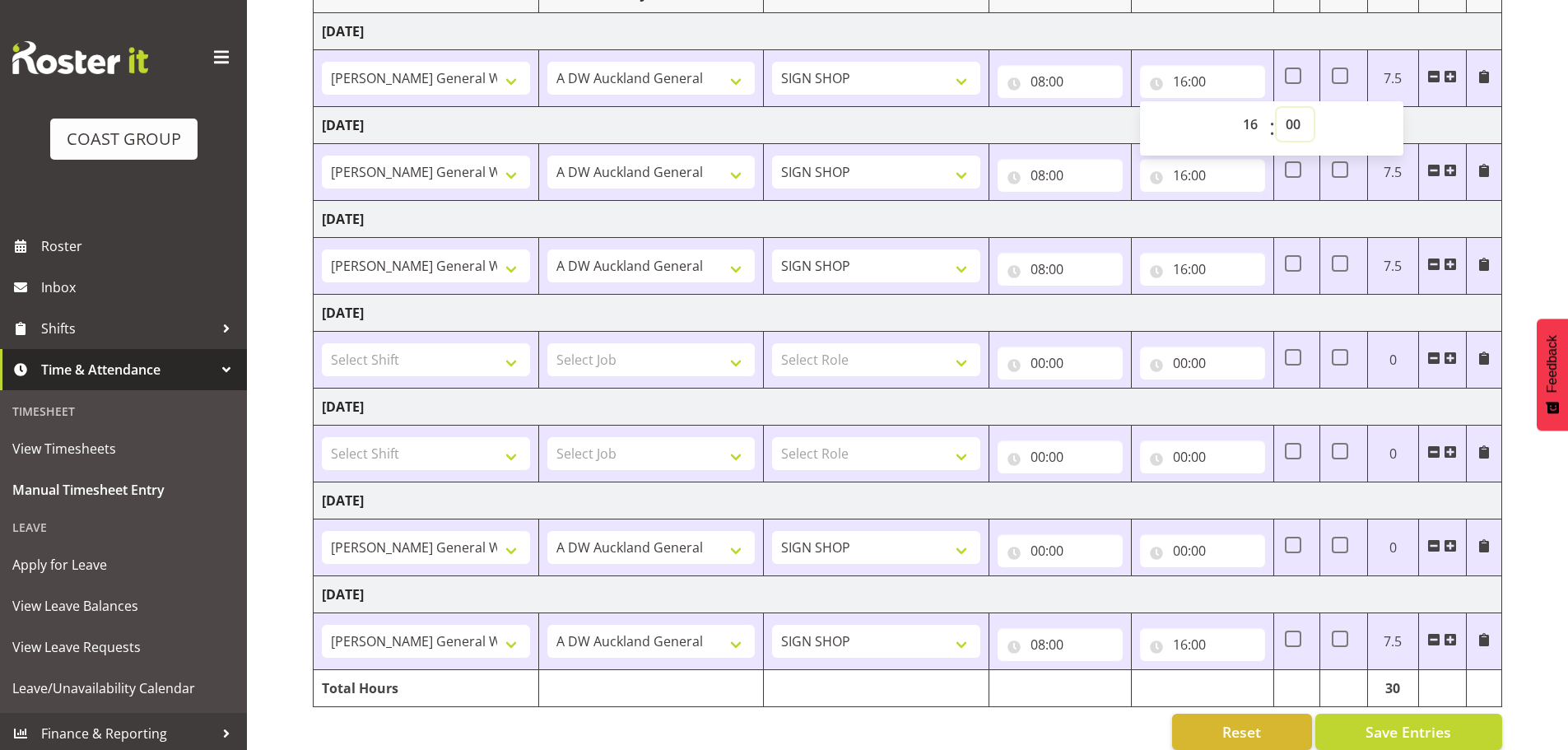
click at [1302, 122] on select "00 01 02 03 04 05 06 07 08 09 10 11 12 13 14 15 16 17 18 19 20 21 22 23 24 25 2…" at bounding box center [1295, 124] width 37 height 33
select select "30"
click at [1277, 108] on select "00 01 02 03 04 05 06 07 08 09 10 11 12 13 14 15 16 17 18 19 20 21 22 23 24 25 2…" at bounding box center [1295, 124] width 37 height 33
type input "16:30"
click at [1205, 173] on input "16:00" at bounding box center [1203, 175] width 125 height 33
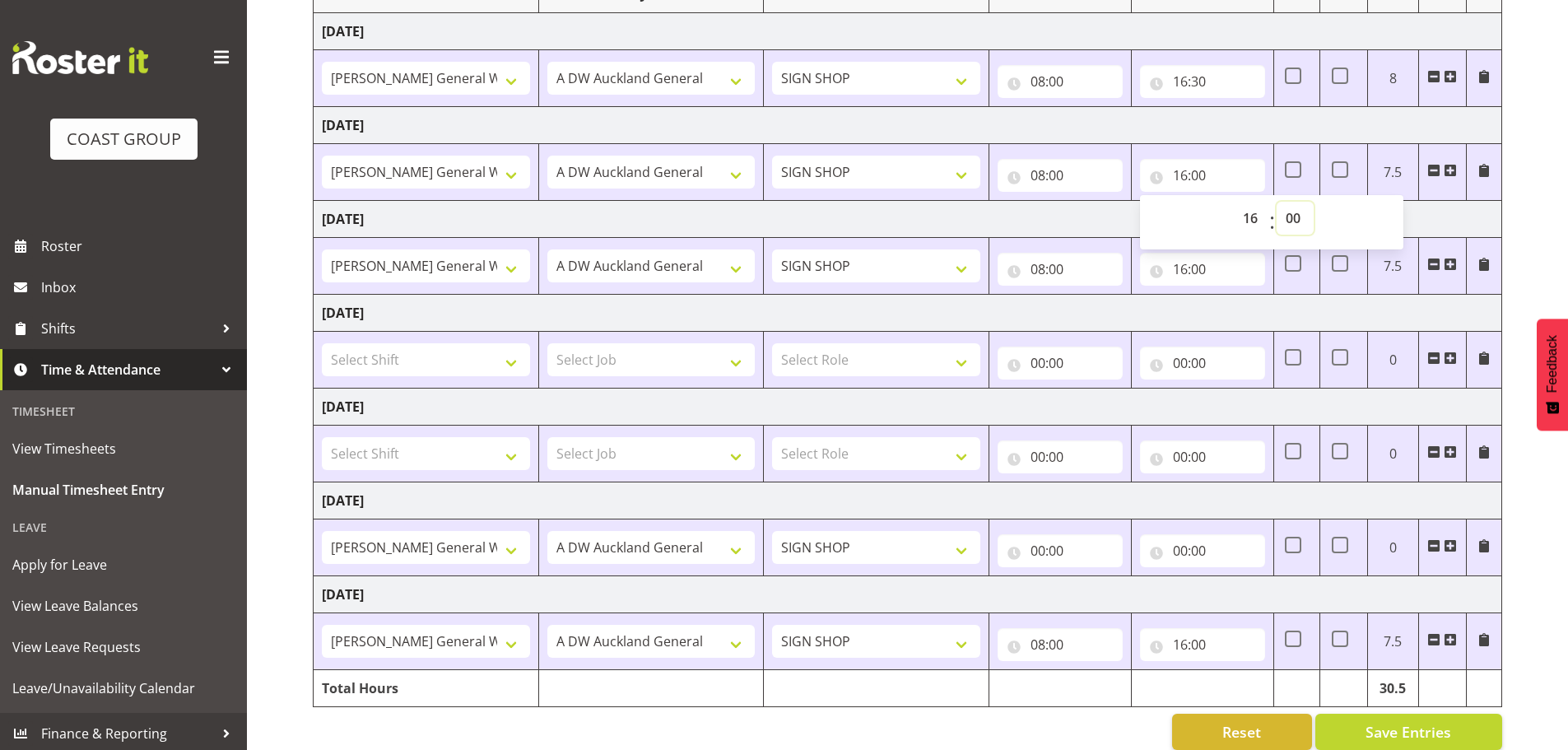
drag, startPoint x: 1288, startPoint y: 219, endPoint x: 1293, endPoint y: 211, distance: 9.4
click at [1288, 219] on select "00 01 02 03 04 05 06 07 08 09 10 11 12 13 14 15 16 17 18 19 20 21 22 23 24 25 2…" at bounding box center [1295, 219] width 37 height 33
select select "30"
click at [1277, 202] on select "00 01 02 03 04 05 06 07 08 09 10 11 12 13 14 15 16 17 18 19 20 21 22 23 24 25 2…" at bounding box center [1295, 219] width 37 height 33
type input "16:30"
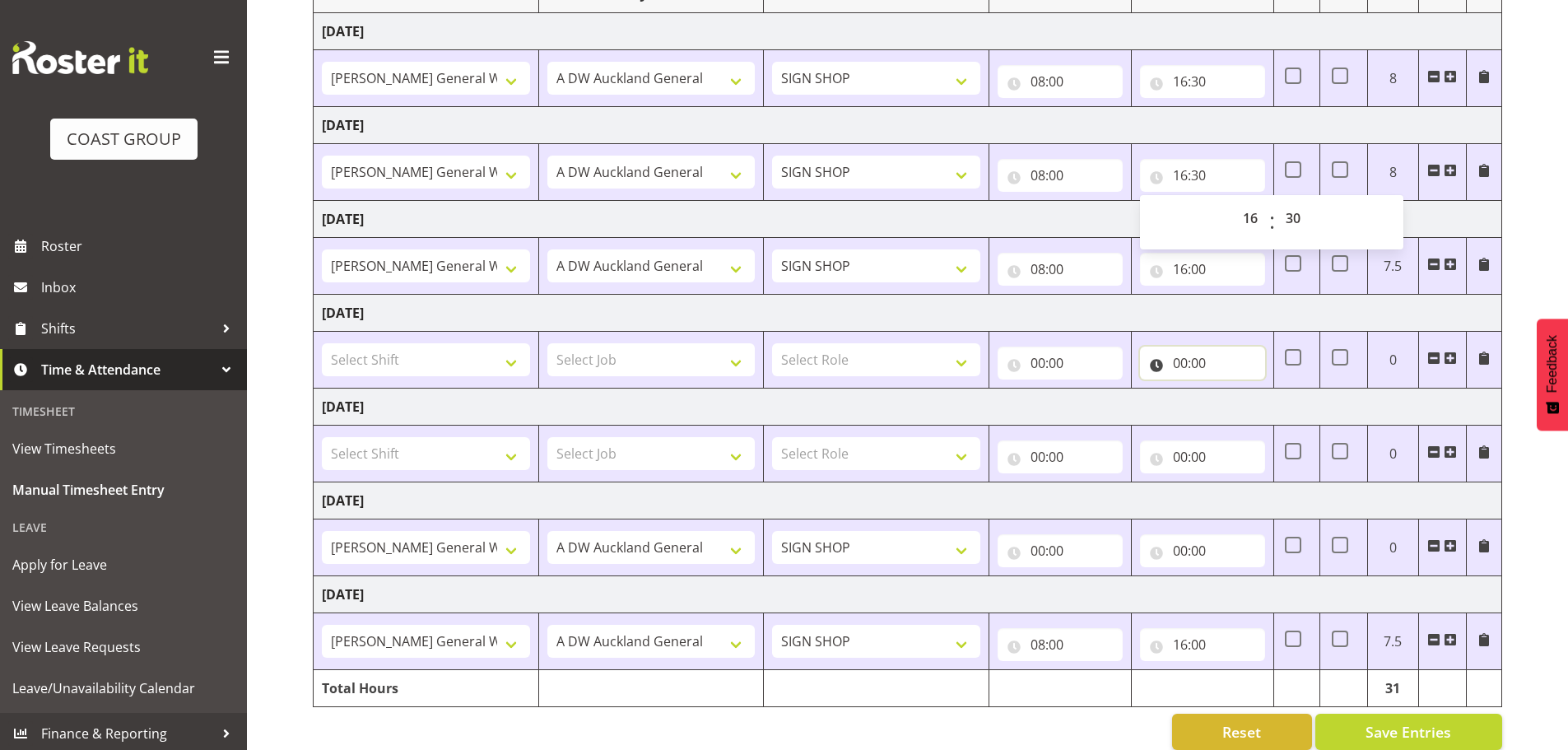
click at [1225, 358] on input "00:00" at bounding box center [1203, 363] width 125 height 33
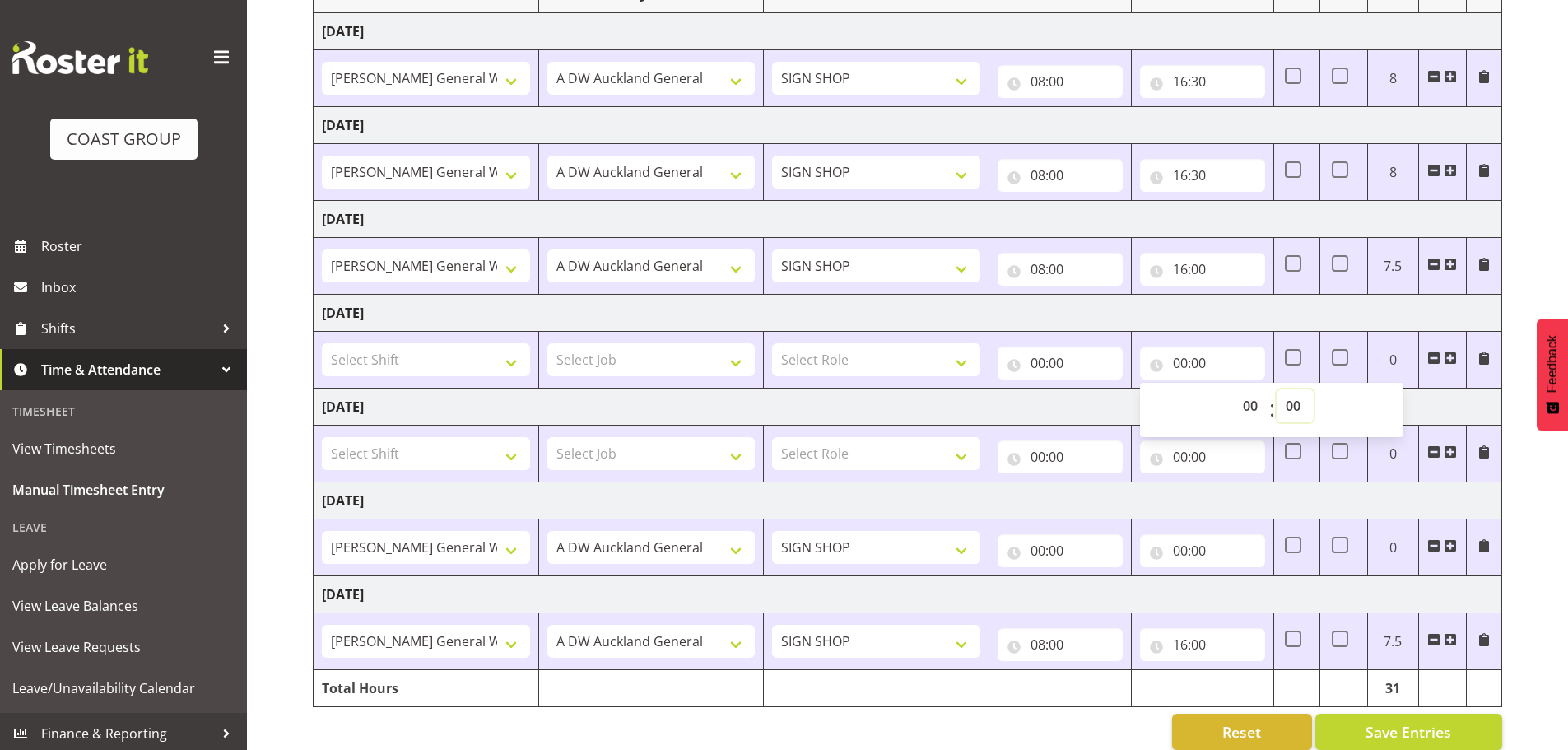
click at [1282, 406] on select "00 01 02 03 04 05 06 07 08 09 10 11 12 13 14 15 16 17 18 19 20 21 22 23 24 25 2…" at bounding box center [1295, 406] width 37 height 33
select select "30"
click at [1277, 390] on select "00 01 02 03 04 05 06 07 08 09 10 11 12 13 14 15 16 17 18 19 20 21 22 23 24 25 2…" at bounding box center [1295, 406] width 37 height 33
type input "00:30"
click at [1194, 361] on input "00:30" at bounding box center [1203, 363] width 125 height 33
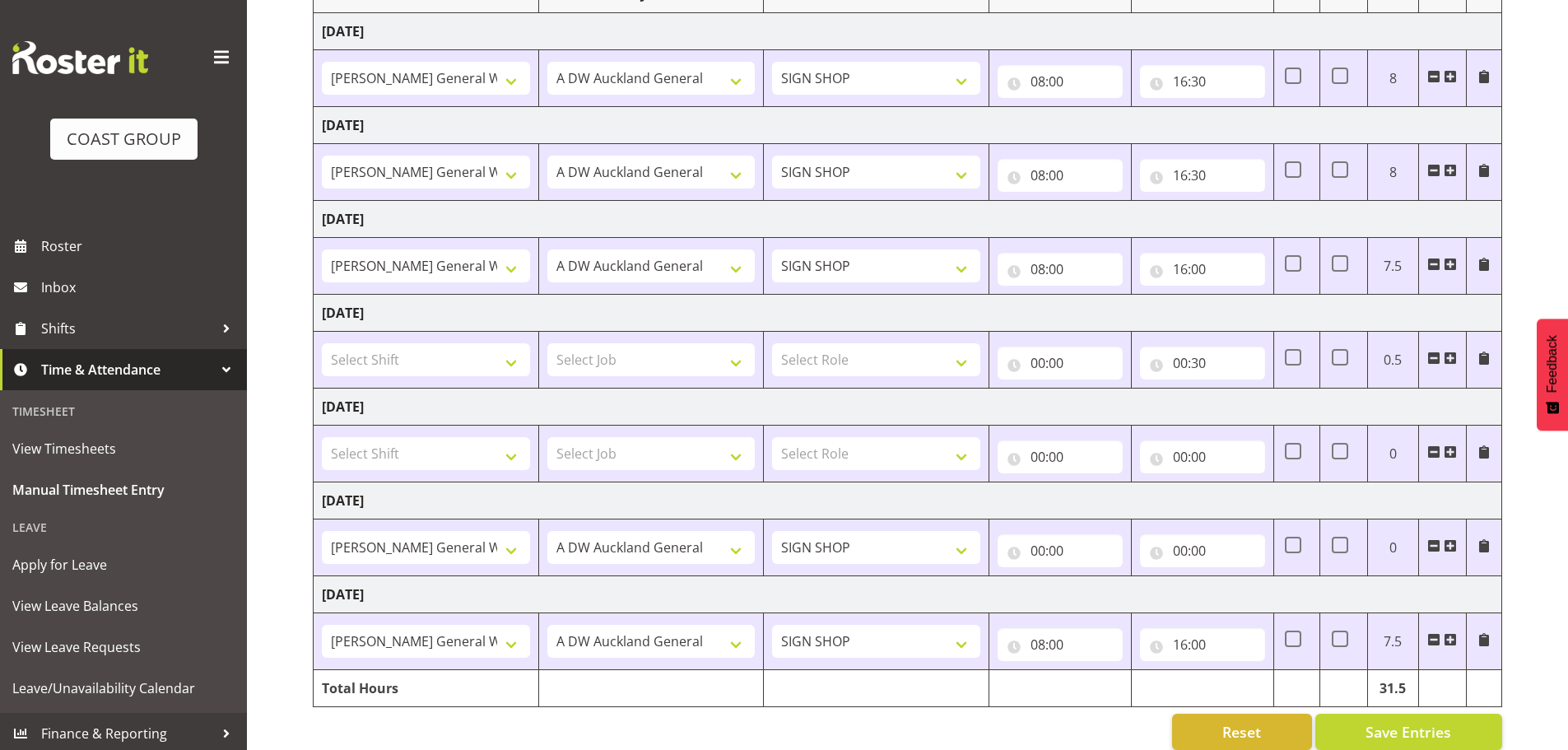
click at [1435, 358] on span at bounding box center [1434, 358] width 14 height 14
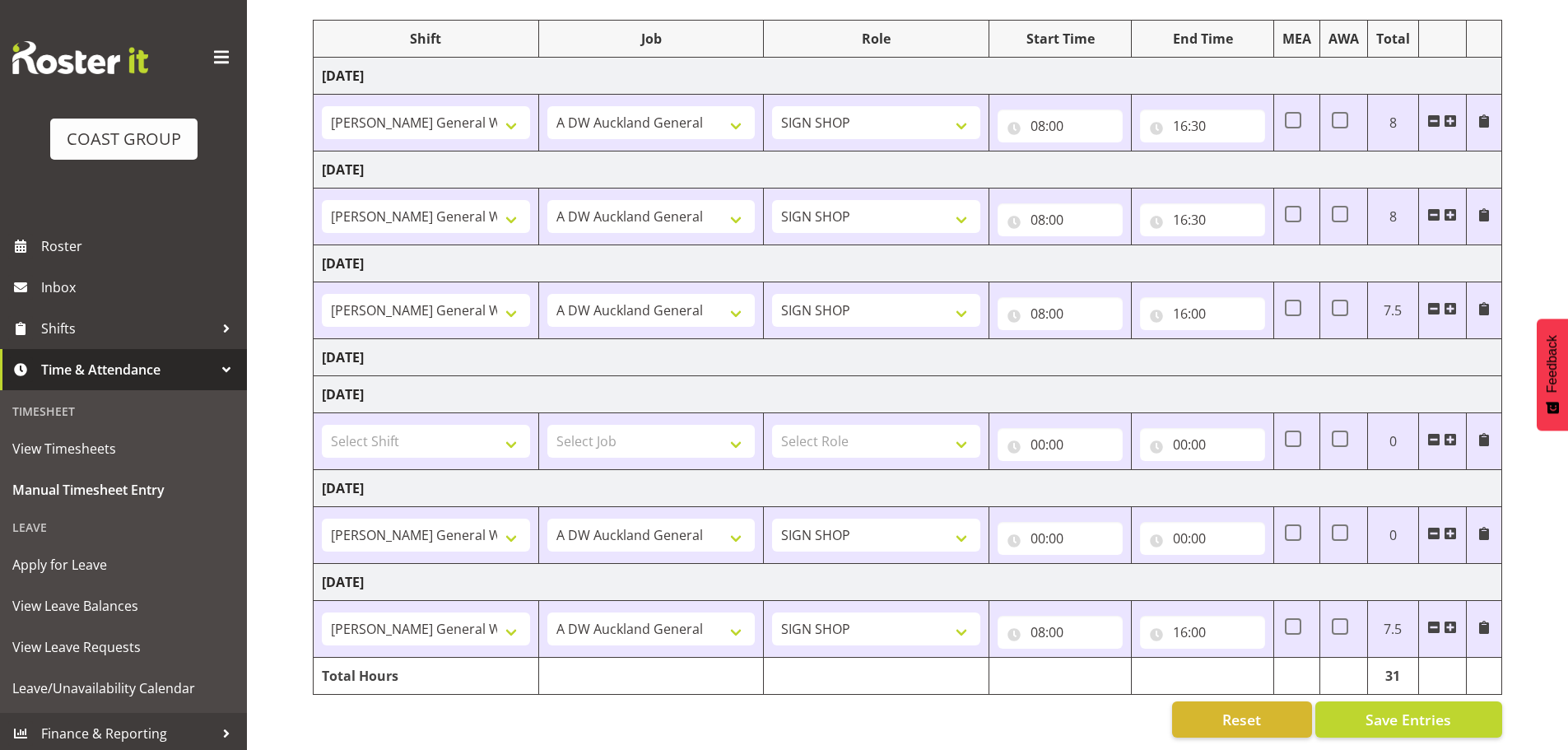
scroll to position [215, 0]
click at [1196, 301] on input "16:00" at bounding box center [1203, 314] width 125 height 33
drag, startPoint x: 1293, startPoint y: 346, endPoint x: 1294, endPoint y: 333, distance: 13.0
click at [1293, 346] on select "00 01 02 03 04 05 06 07 08 09 10 11 12 13 14 15 16 17 18 19 20 21 22 23 24 25 2…" at bounding box center [1295, 356] width 37 height 33
select select "30"
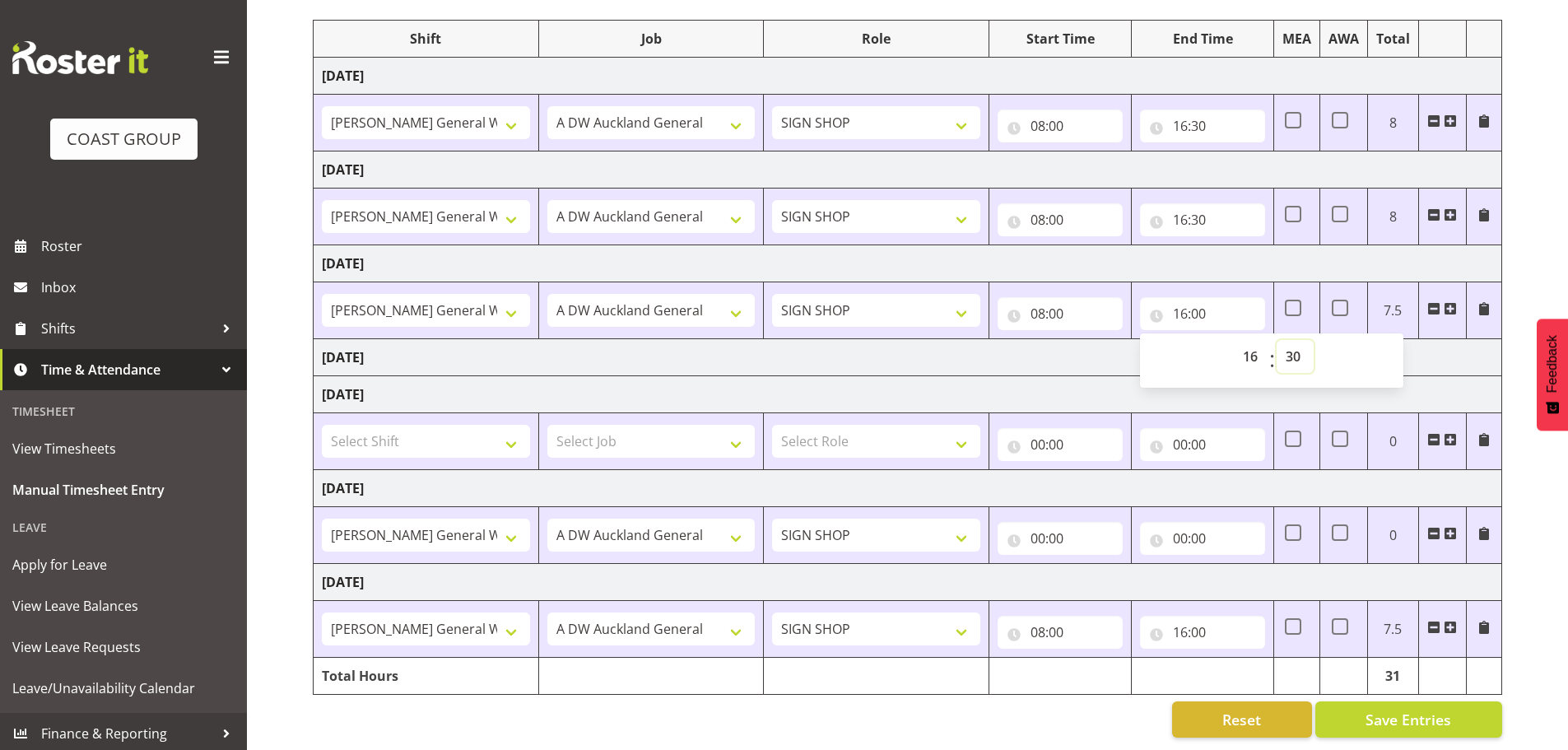
click at [1277, 340] on select "00 01 02 03 04 05 06 07 08 09 10 11 12 13 14 15 16 17 18 19 20 21 22 23 24 25 2…" at bounding box center [1295, 356] width 37 height 33
type input "16:30"
click at [1199, 624] on input "16:00" at bounding box center [1203, 632] width 125 height 33
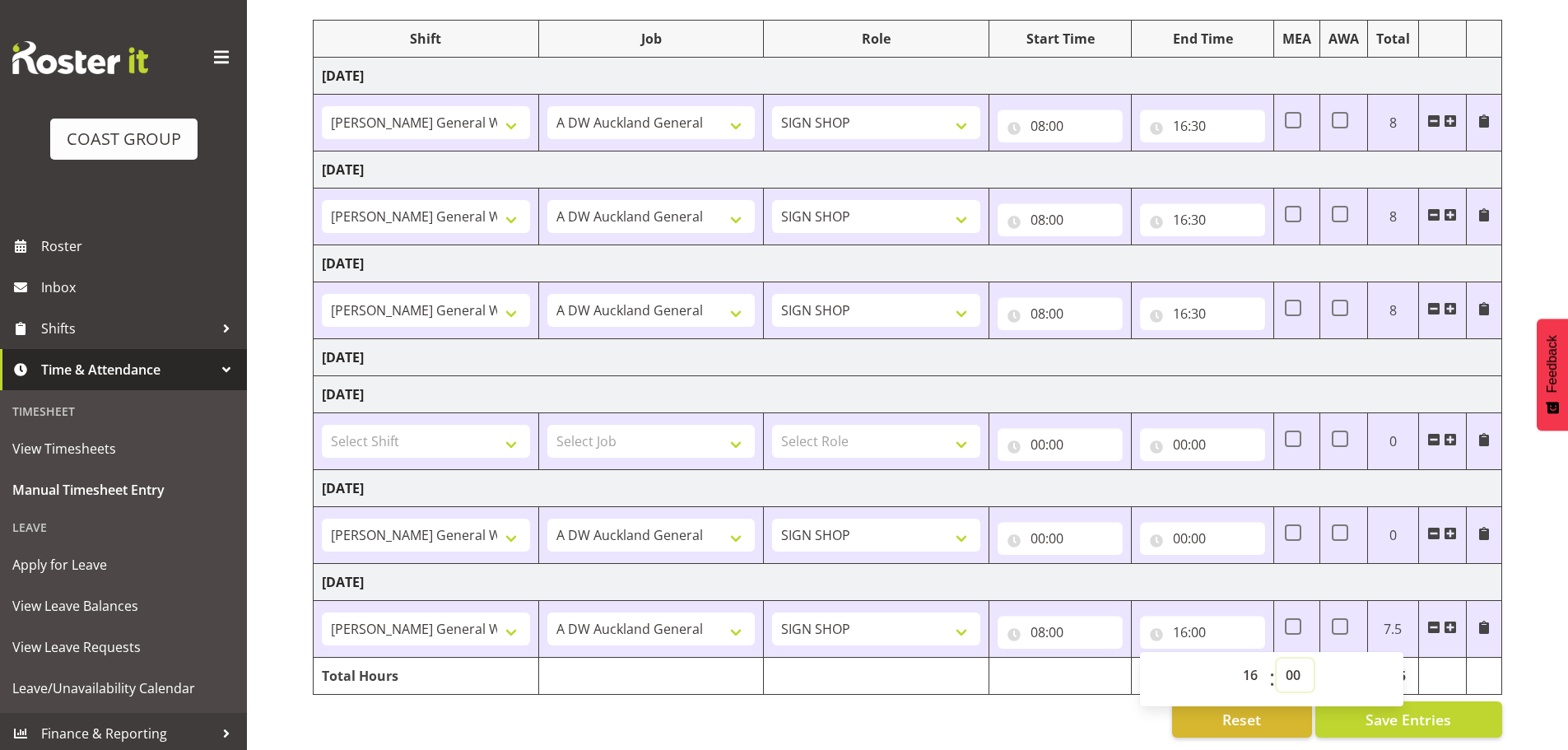
drag, startPoint x: 1297, startPoint y: 659, endPoint x: 1303, endPoint y: 651, distance: 10.0
click at [1297, 659] on select "00 01 02 03 04 05 06 07 08 09 10 11 12 13 14 15 16 17 18 19 20 21 22 23 24 25 2…" at bounding box center [1295, 676] width 37 height 33
select select "30"
click at [1277, 659] on select "00 01 02 03 04 05 06 07 08 09 10 11 12 13 14 15 16 17 18 19 20 21 22 23 24 25 2…" at bounding box center [1295, 676] width 37 height 33
type input "16:30"
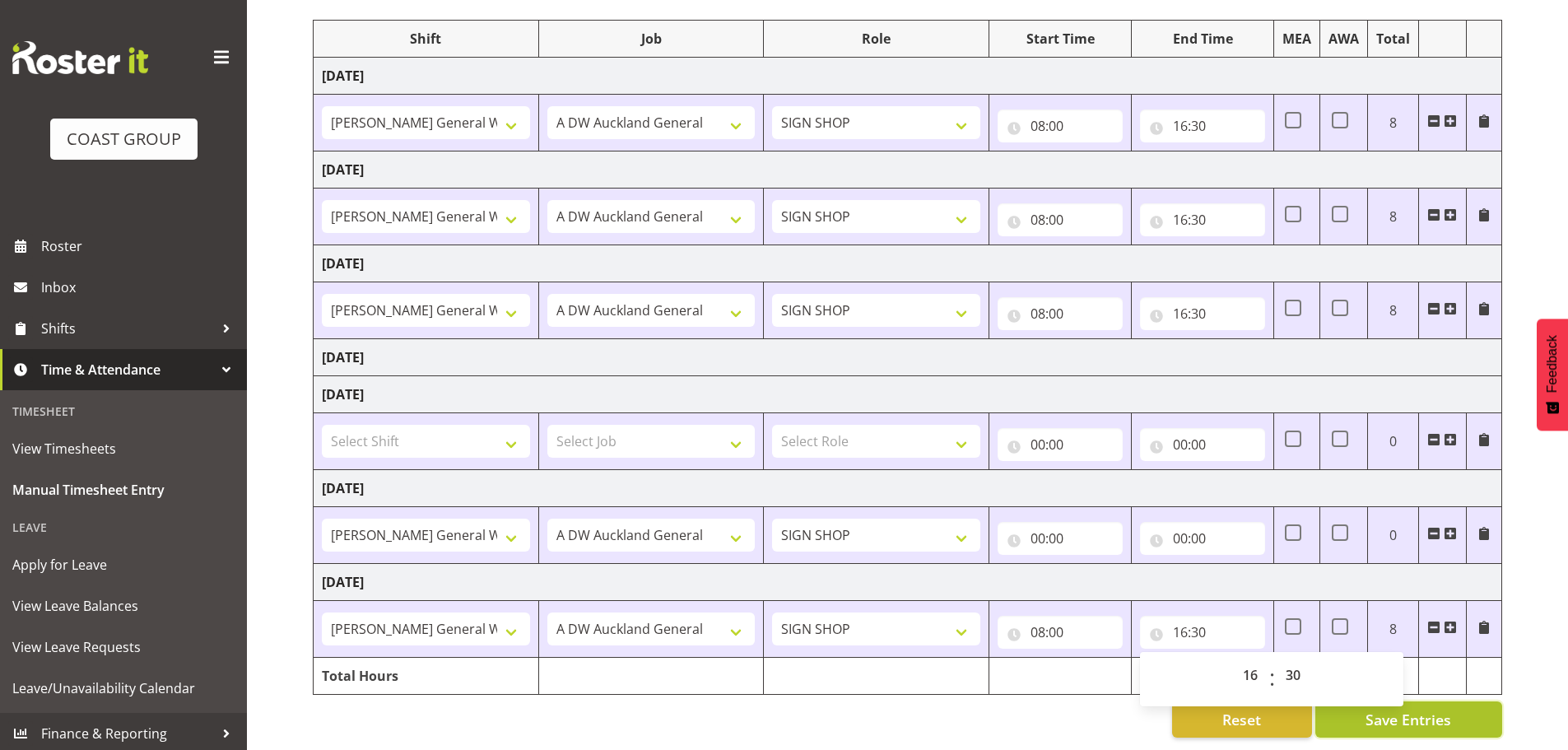
click at [1394, 709] on span "Save Entries" at bounding box center [1408, 720] width 85 height 22
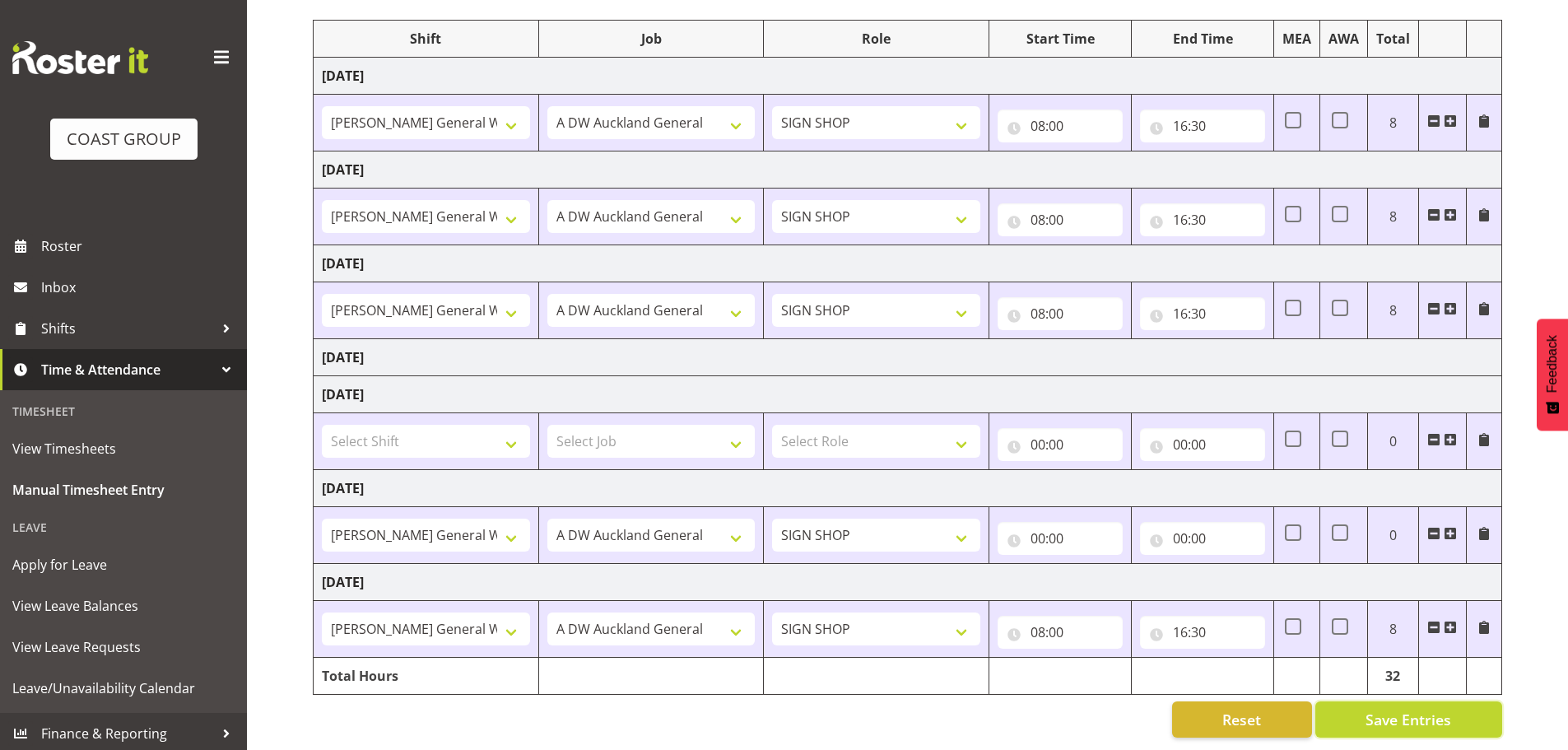
select select
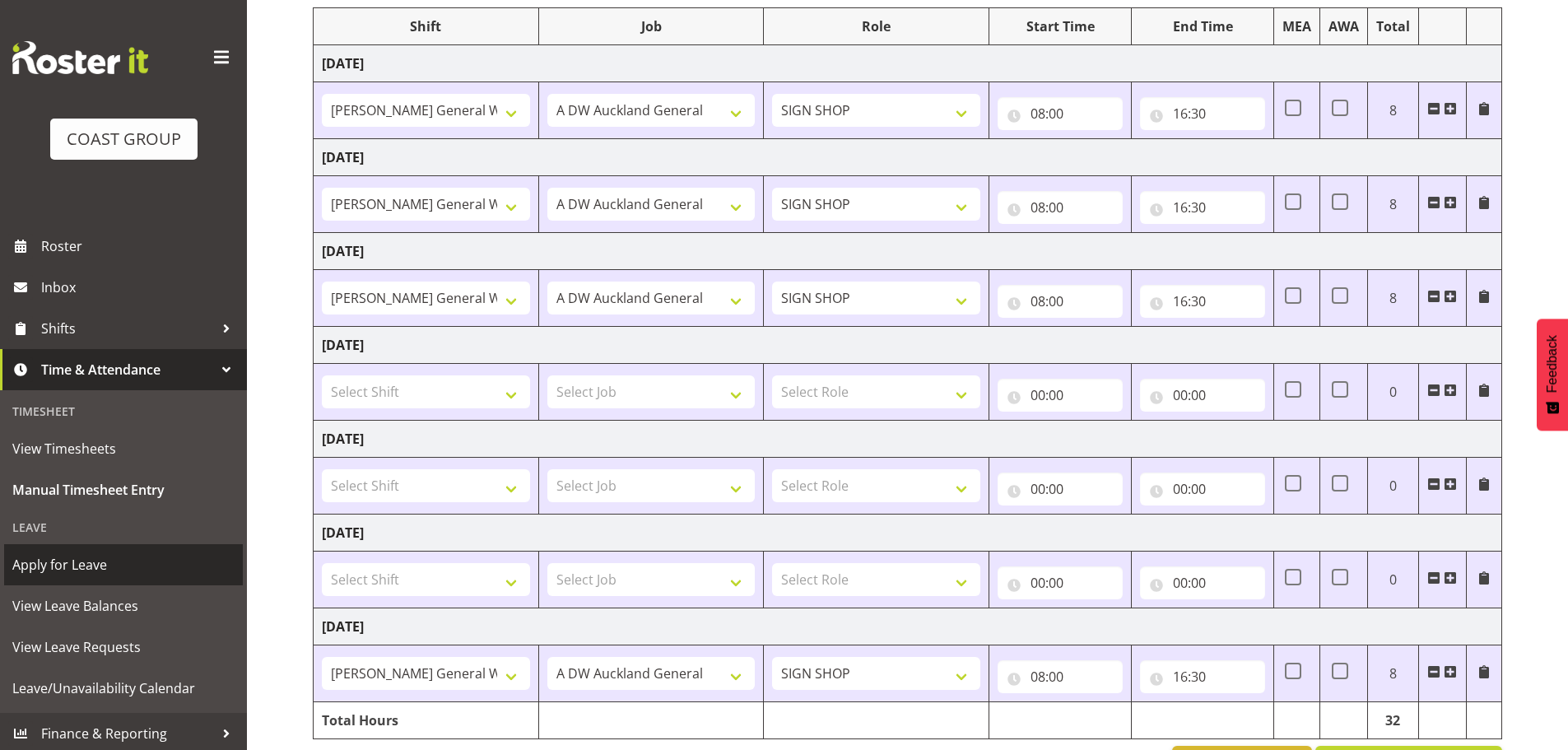
click at [107, 564] on span "Apply for Leave" at bounding box center [123, 564] width 222 height 24
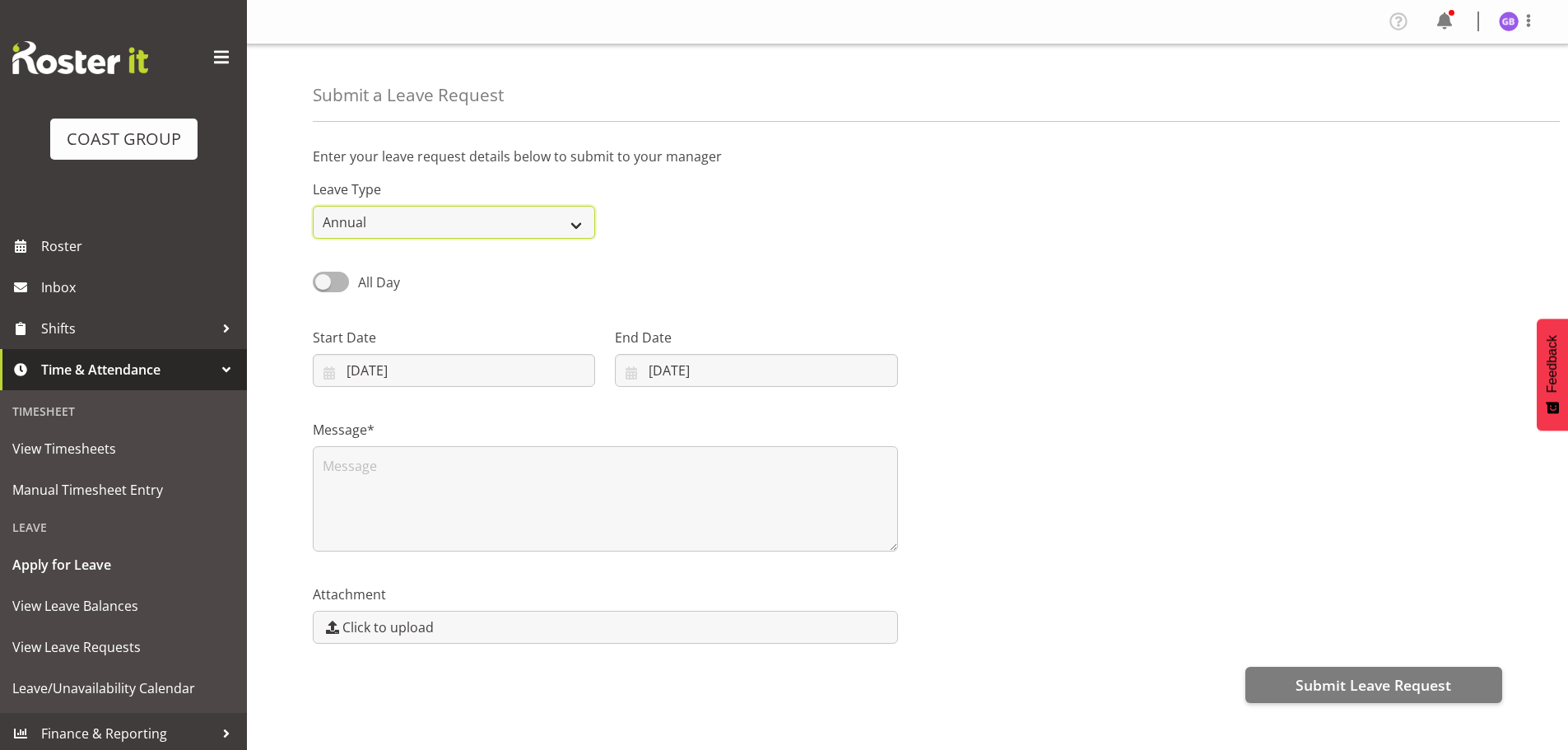
click at [365, 225] on select "Annual Sick Leave Without Pay Bereavement Domestic Violence Parental Jury Servi…" at bounding box center [454, 222] width 283 height 33
select select "Sick"
click at [313, 206] on select "Annual Sick Leave Without Pay Bereavement Domestic Violence Parental Jury Servi…" at bounding box center [454, 222] width 283 height 33
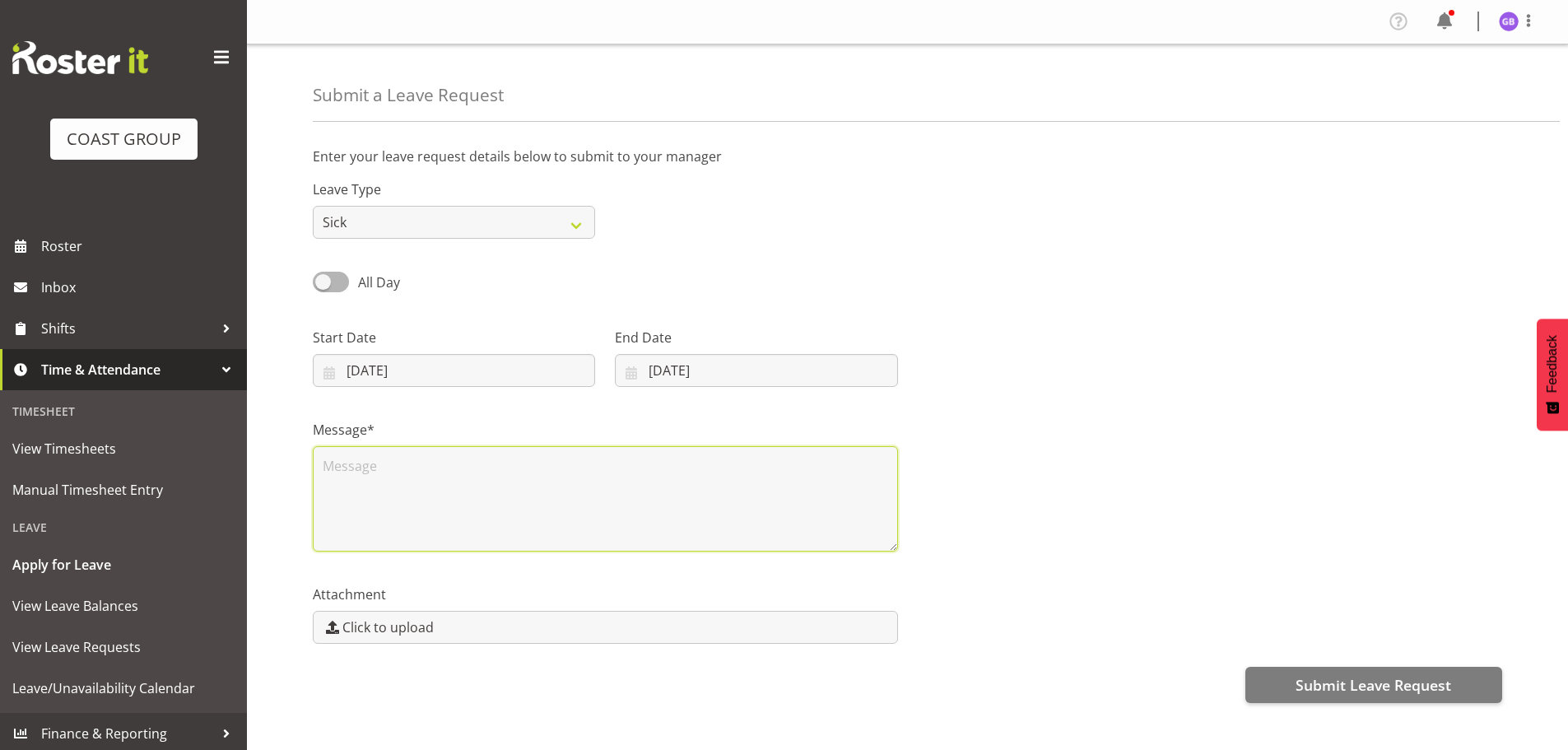
click at [341, 478] on textarea at bounding box center [605, 499] width 586 height 105
type textarea "sick day"
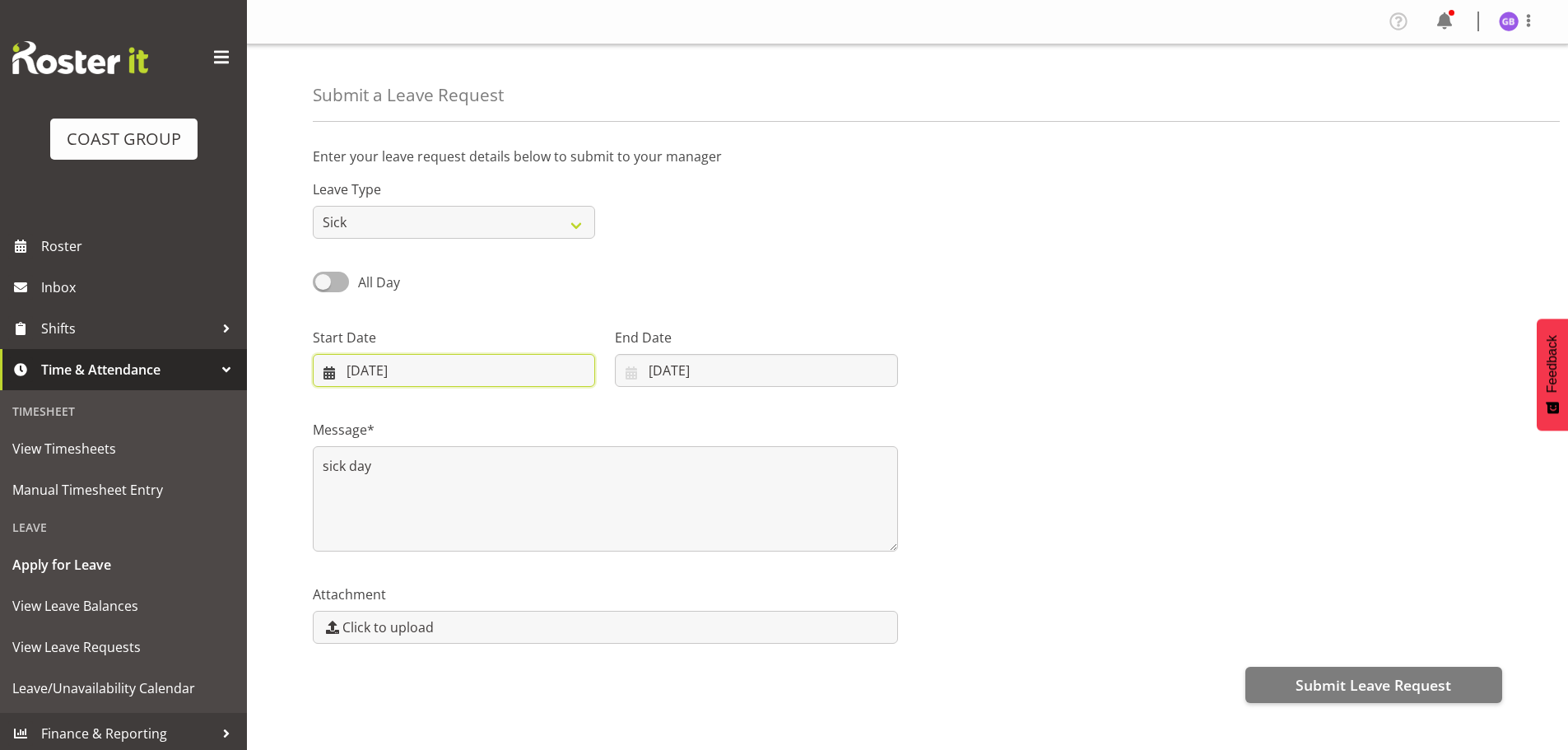
click at [381, 364] on input "19/08/2025" at bounding box center [454, 371] width 283 height 33
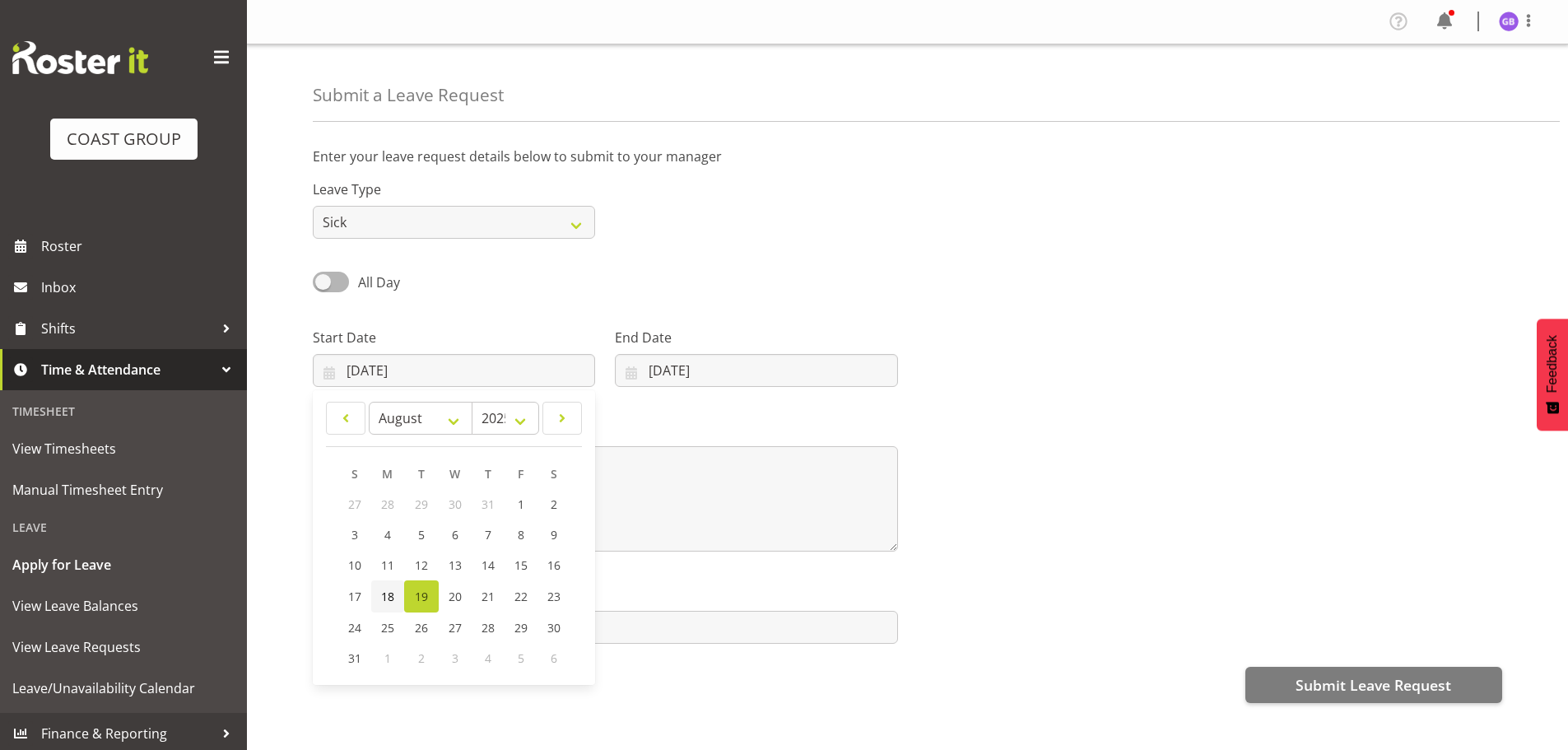
click at [390, 598] on span "18" at bounding box center [388, 596] width 14 height 15
type input "18/08/2025"
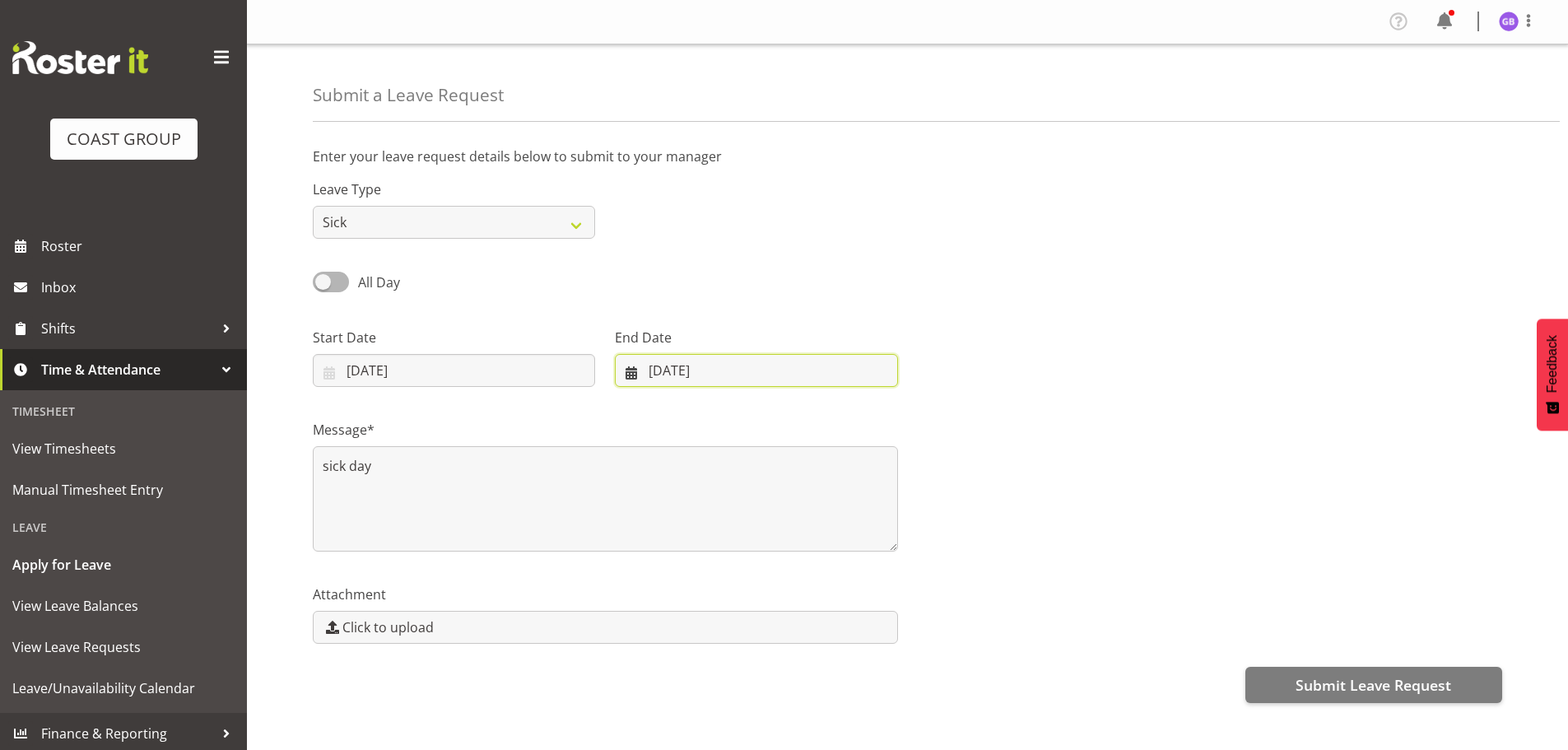
click at [673, 375] on input "19/08/2025" at bounding box center [756, 371] width 283 height 33
click at [682, 597] on span "18" at bounding box center [680, 596] width 14 height 15
type input "18/08/2025"
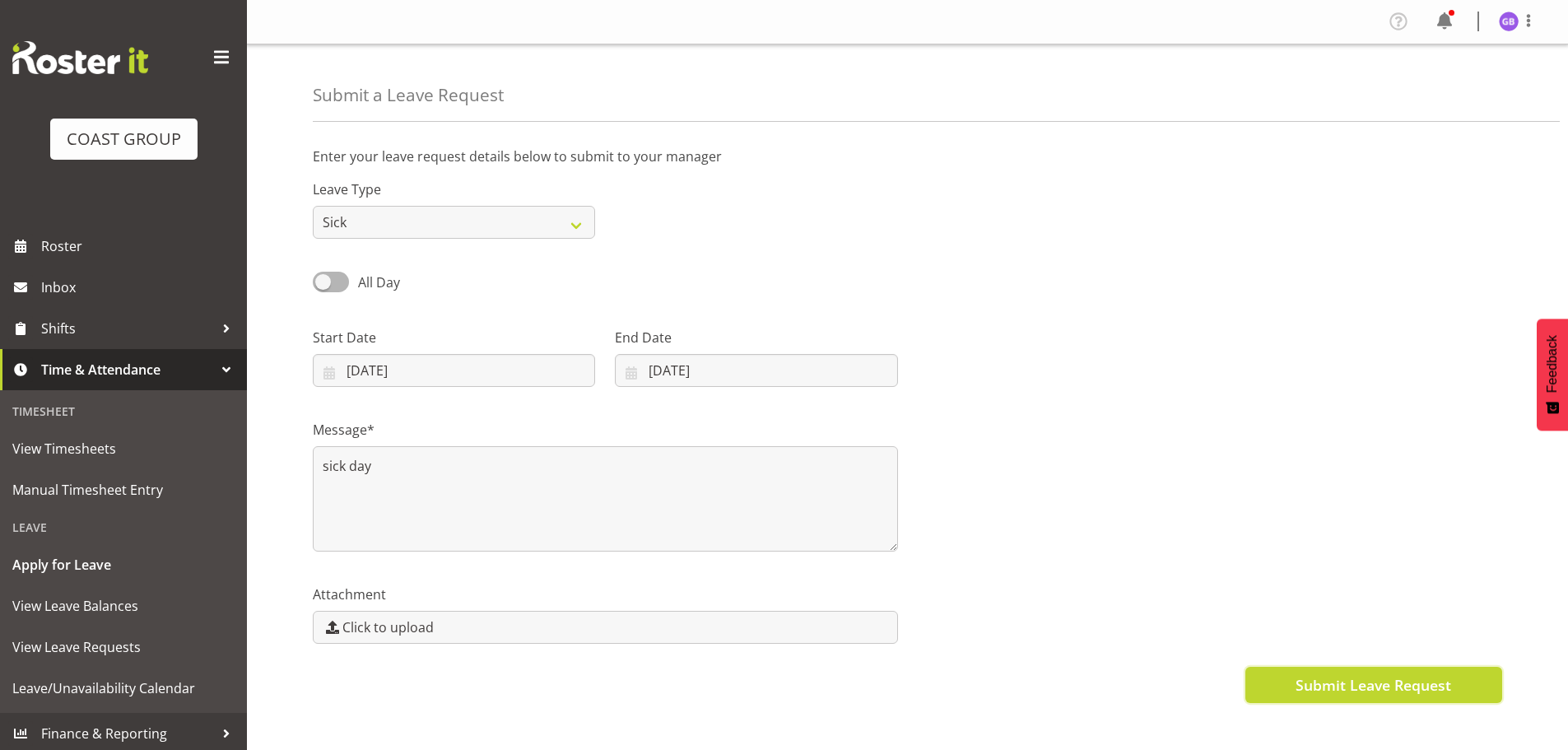
click at [1299, 686] on span "Submit Leave Request" at bounding box center [1374, 686] width 156 height 22
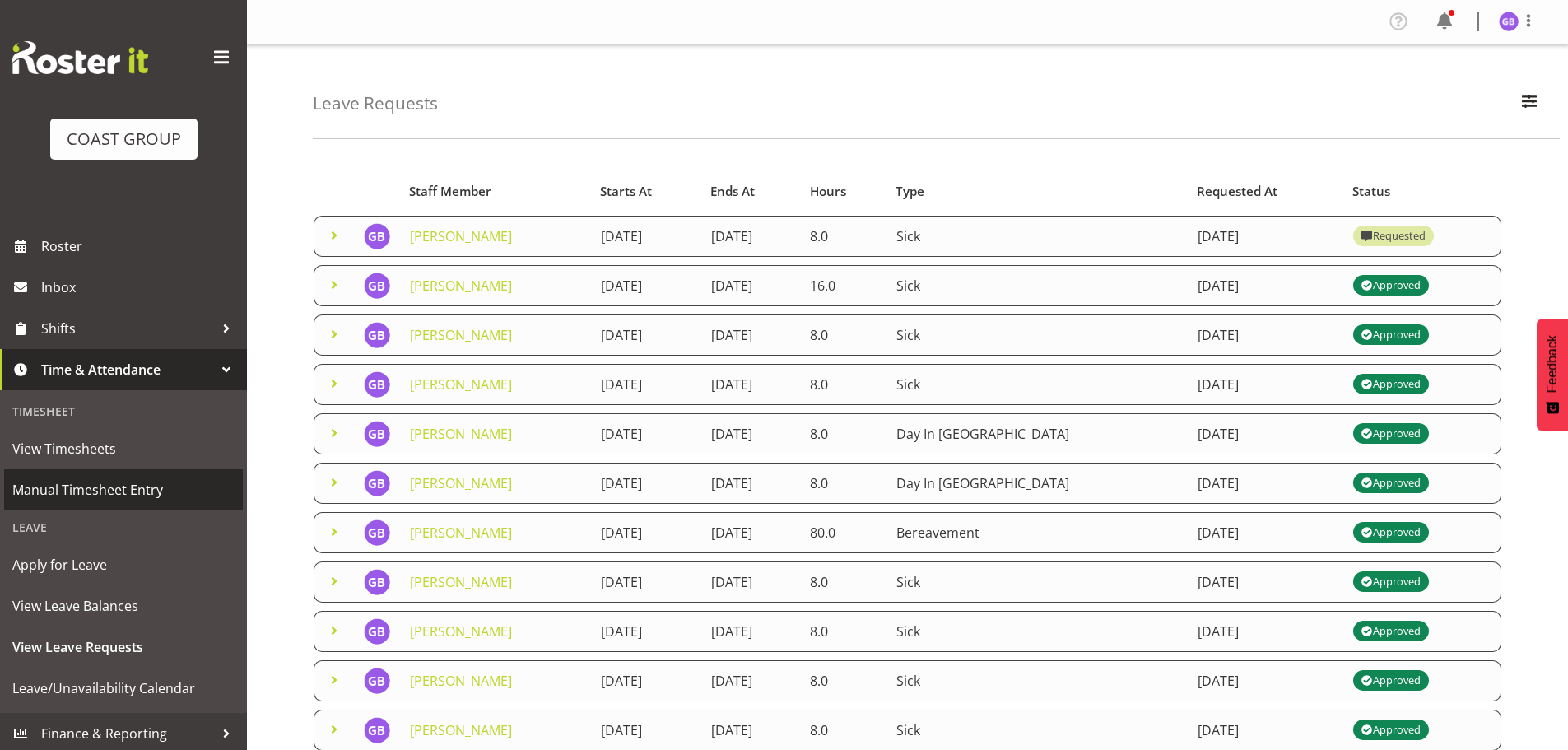
click at [131, 483] on span "Manual Timesheet Entry" at bounding box center [123, 490] width 222 height 24
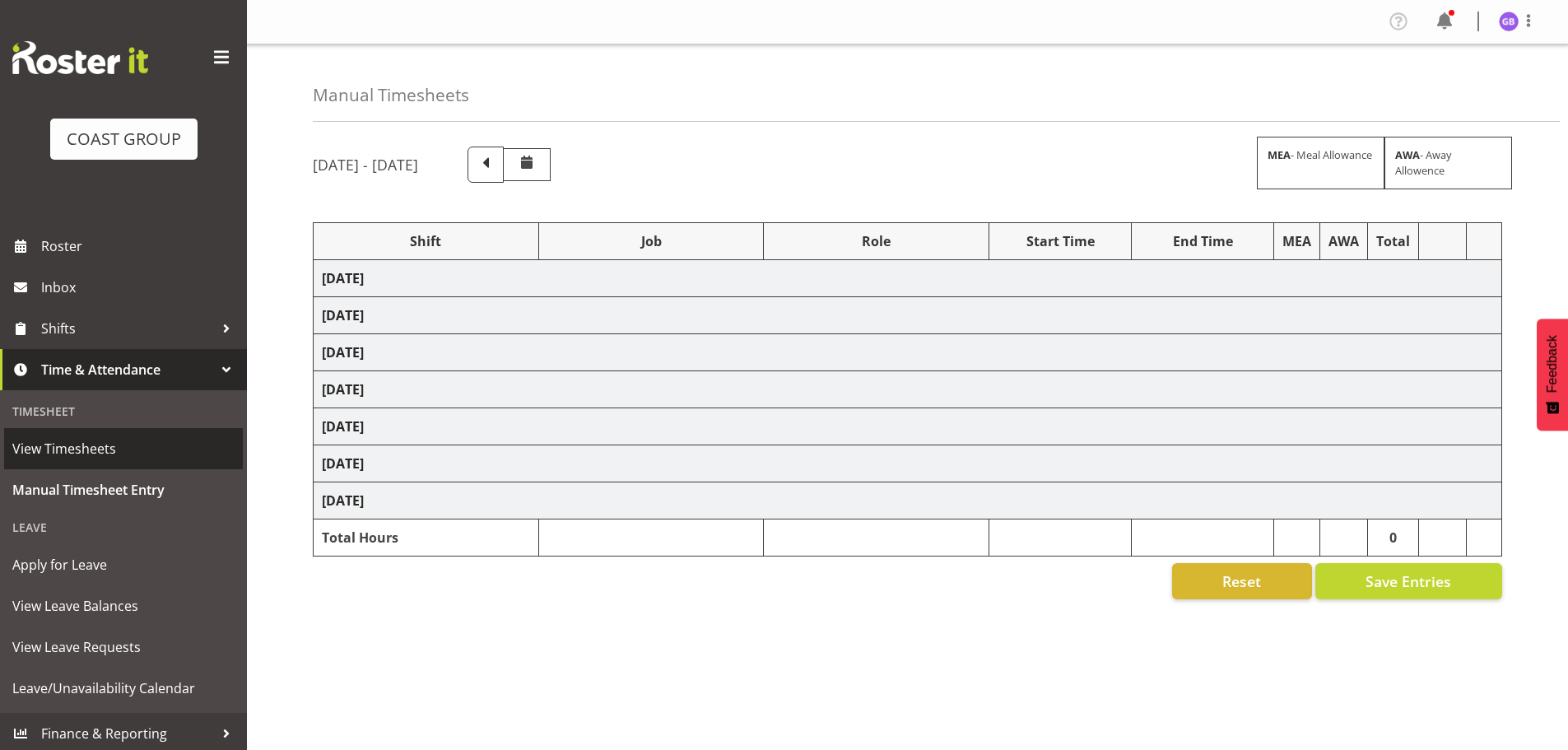
select select "1525"
select select "610"
select select "1528"
select select "610"
select select "1528"
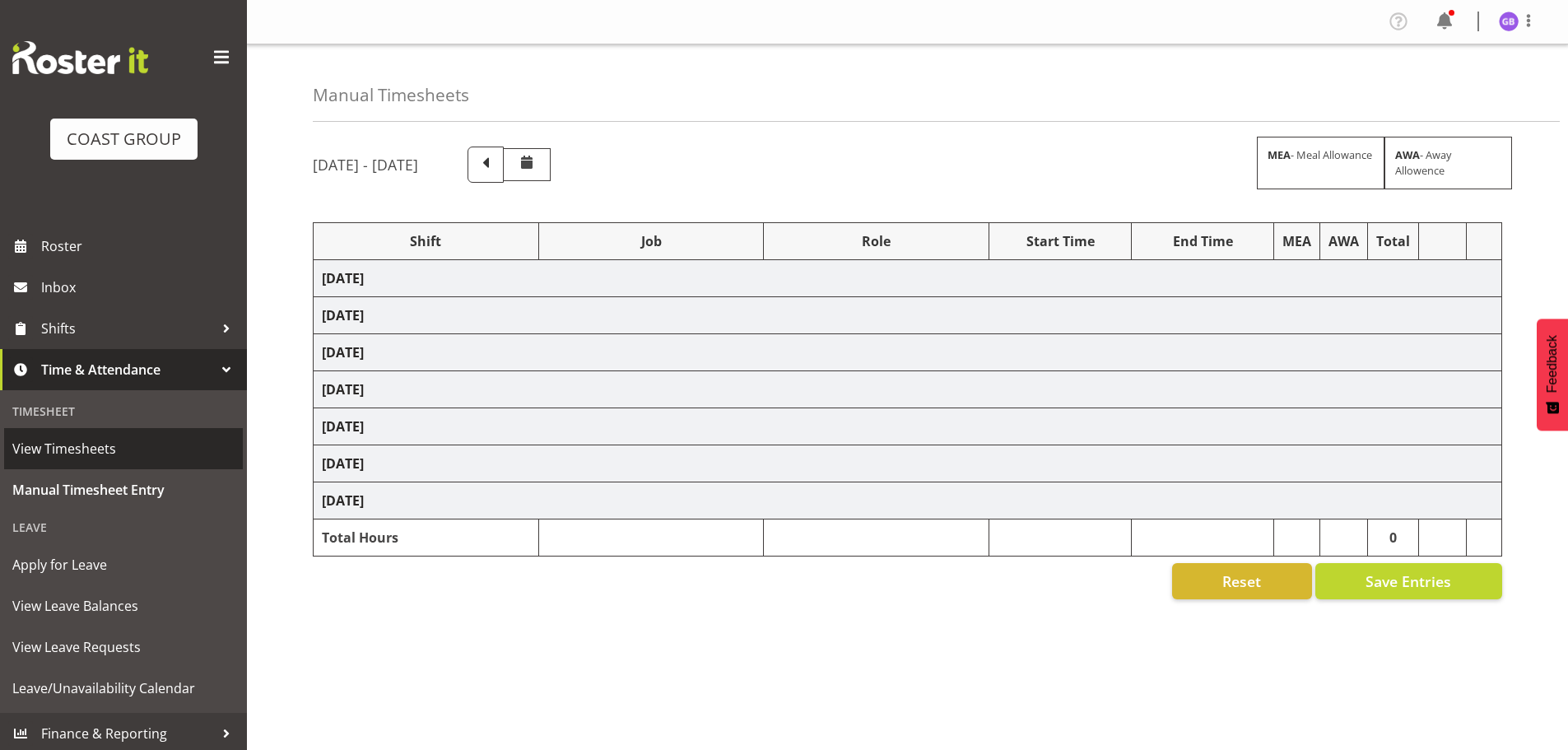
select select "610"
select select "1528"
select select "610"
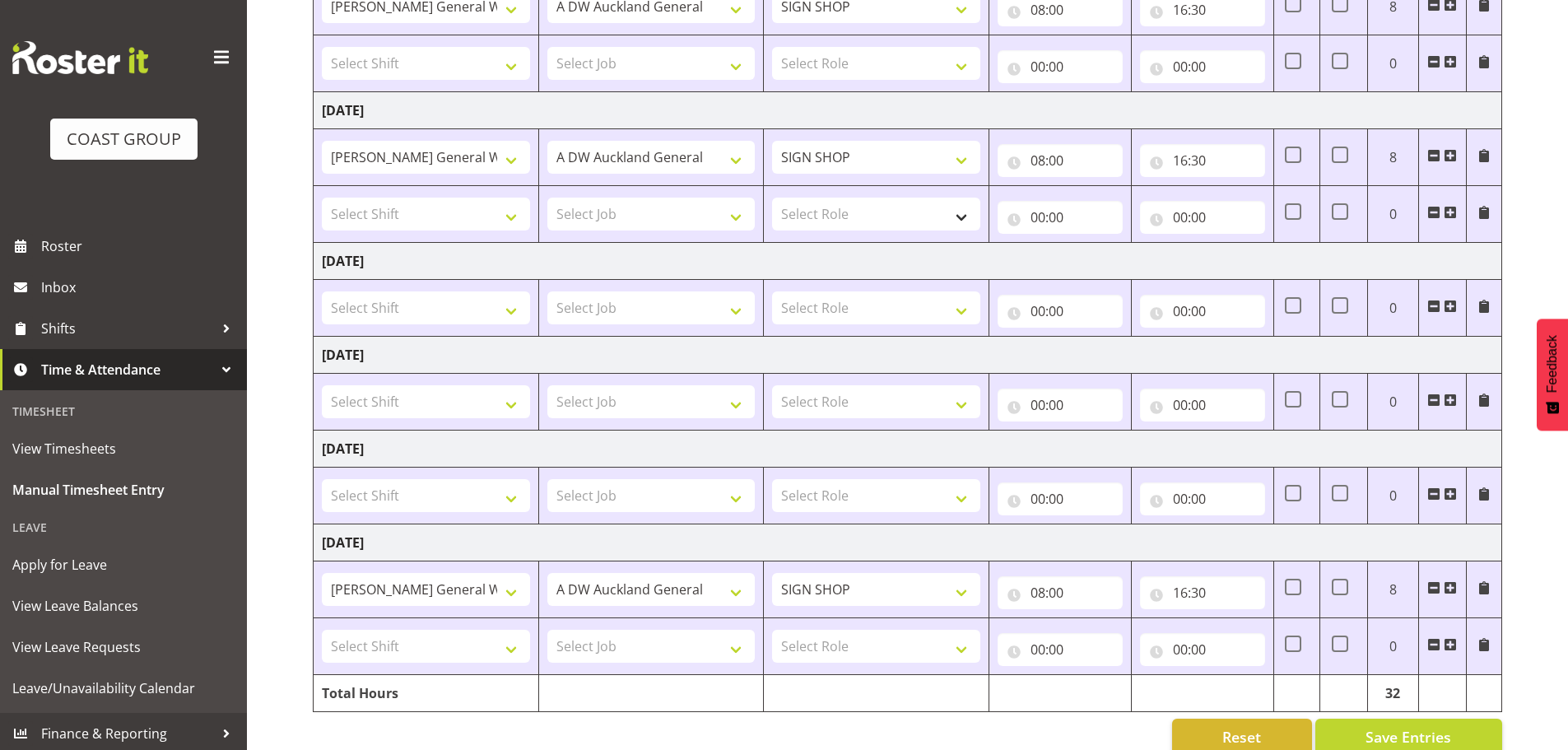
scroll to position [494, 0]
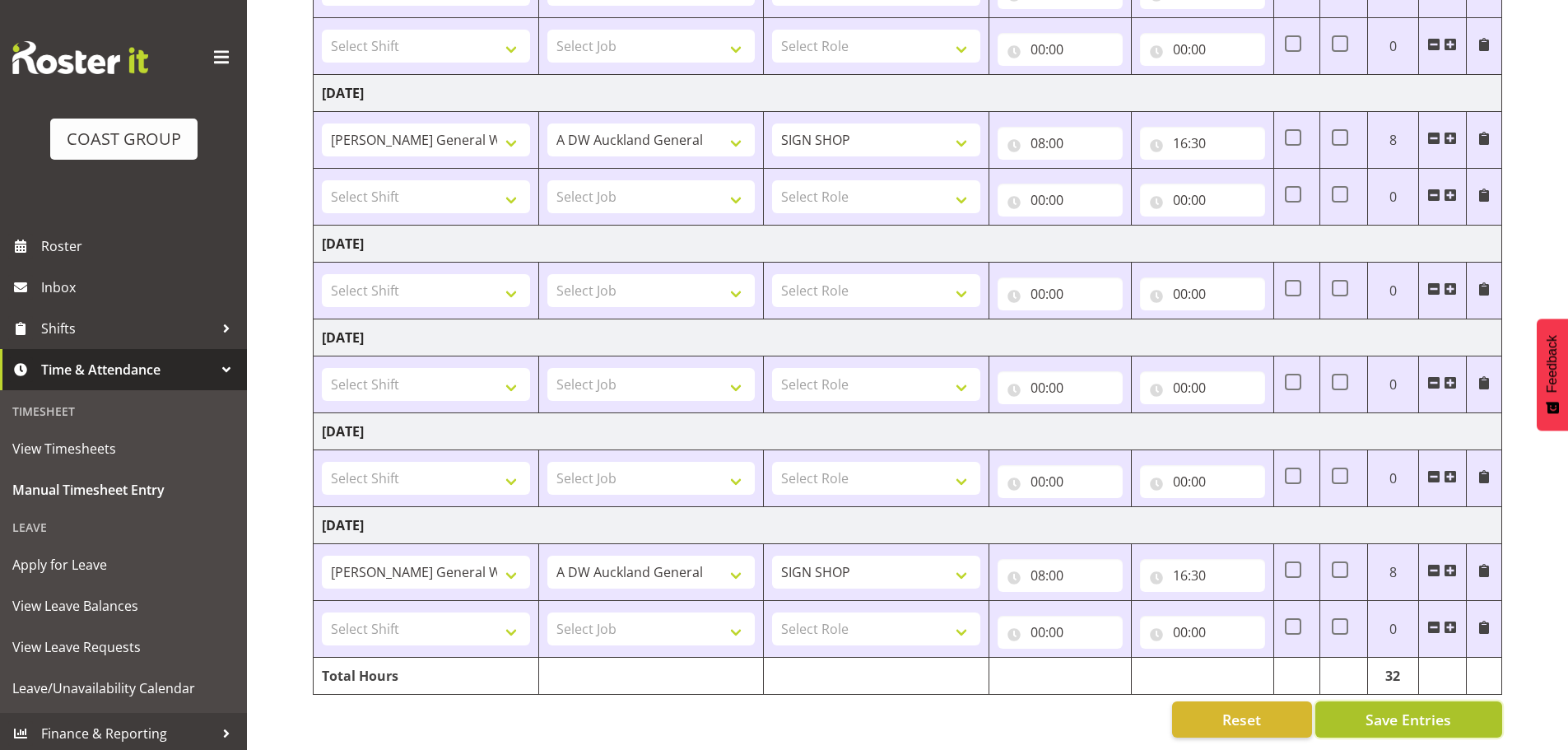
click at [1411, 714] on span "Save Entries" at bounding box center [1408, 720] width 85 height 22
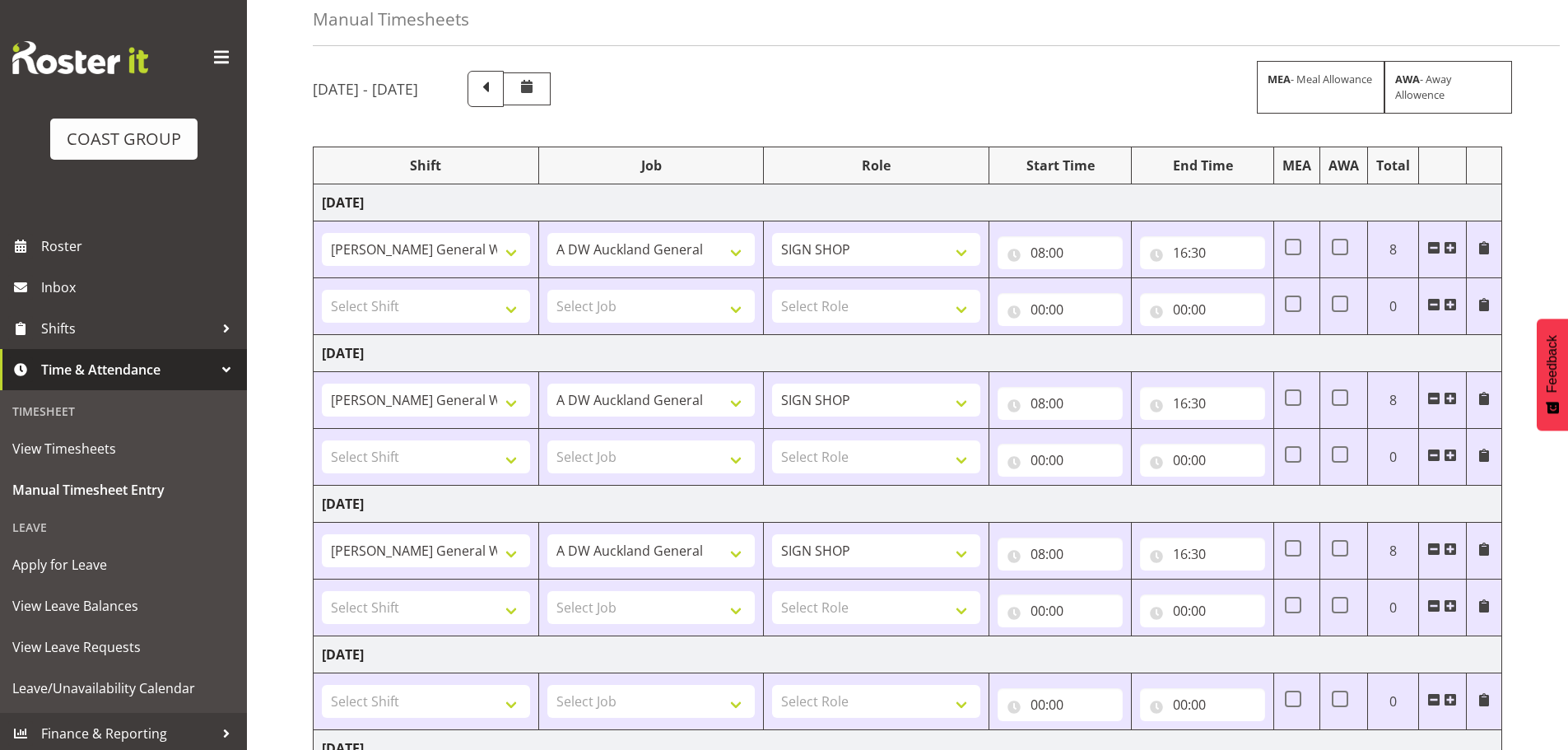
scroll to position [0, 0]
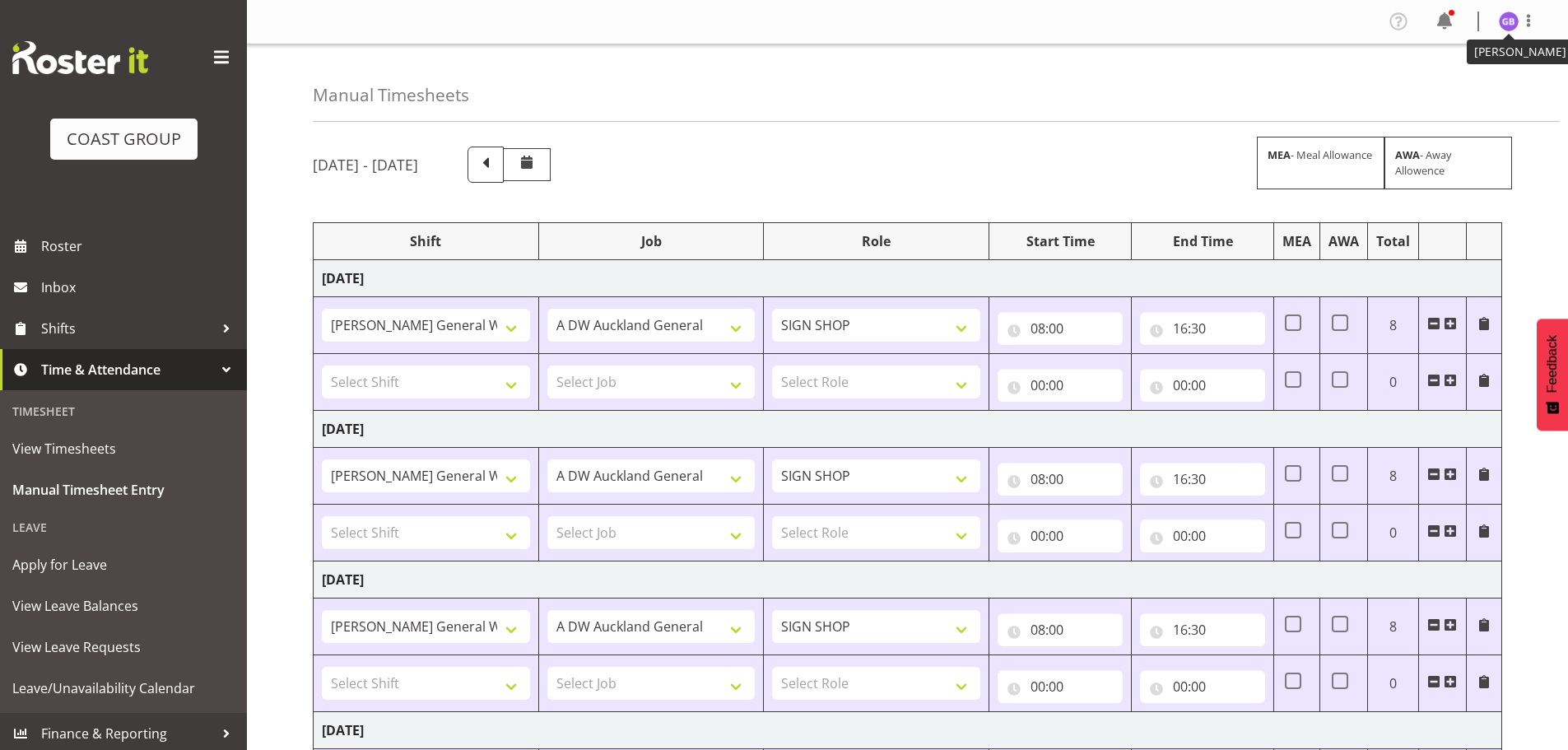
click at [1499, 17] on img at bounding box center [1509, 22] width 20 height 20
click at [1437, 92] on link "Log Out" at bounding box center [1459, 86] width 158 height 30
